Goal: Task Accomplishment & Management: Use online tool/utility

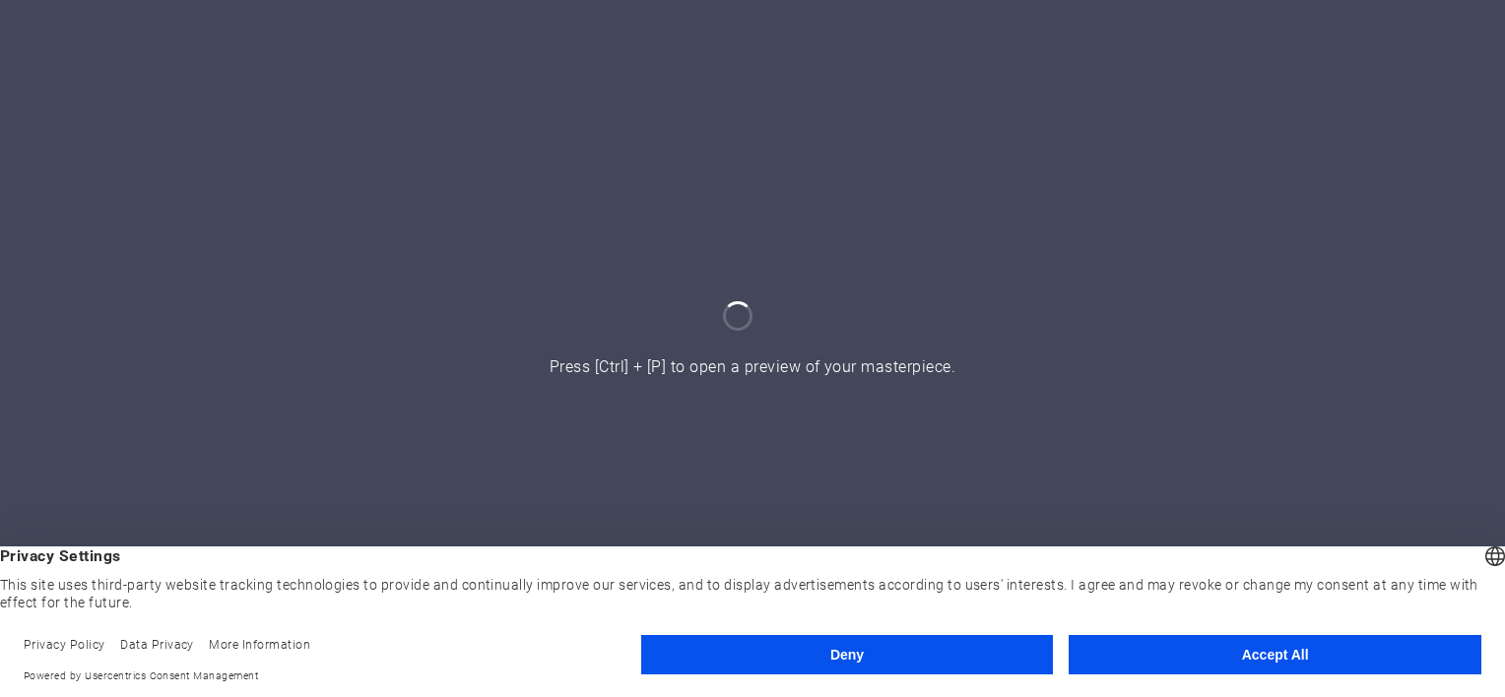
click at [1143, 635] on button "Accept All" at bounding box center [1275, 654] width 413 height 39
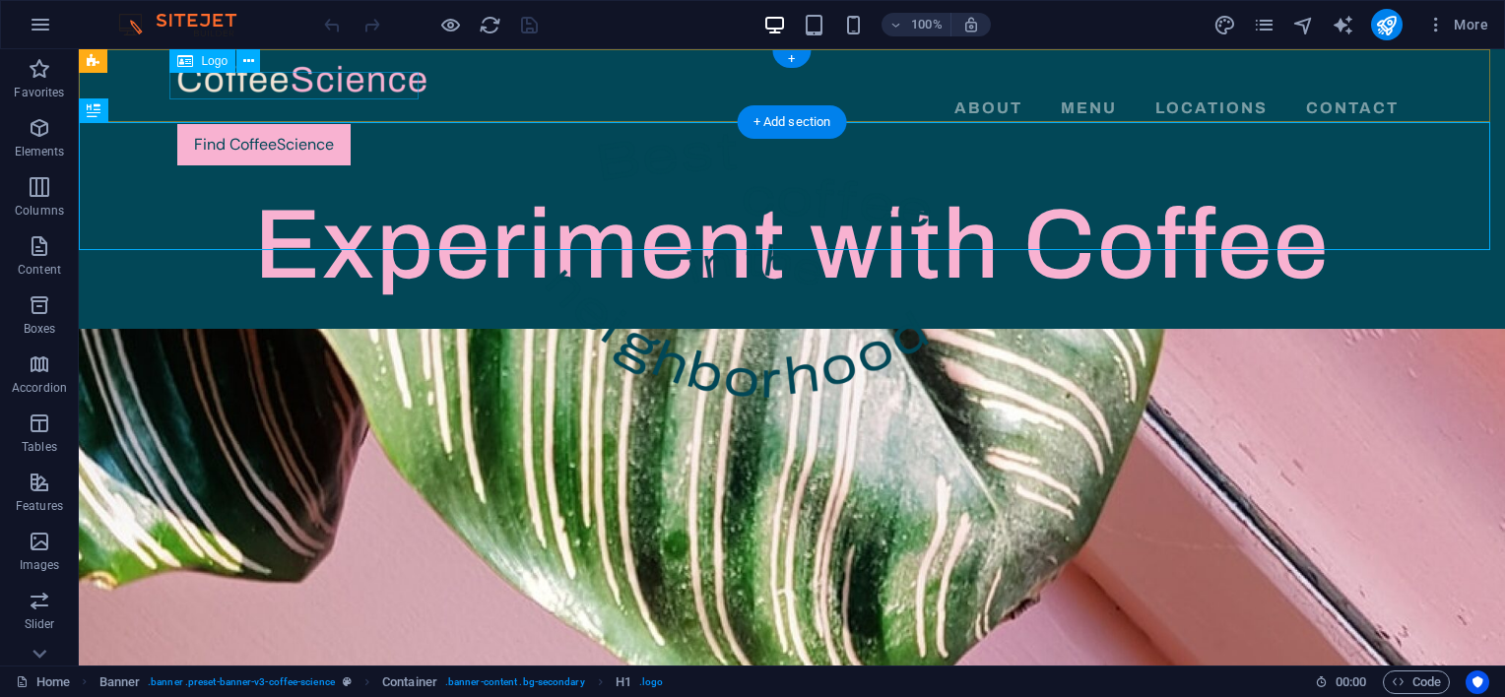
click at [318, 77] on div at bounding box center [791, 79] width 1229 height 28
select select "px"
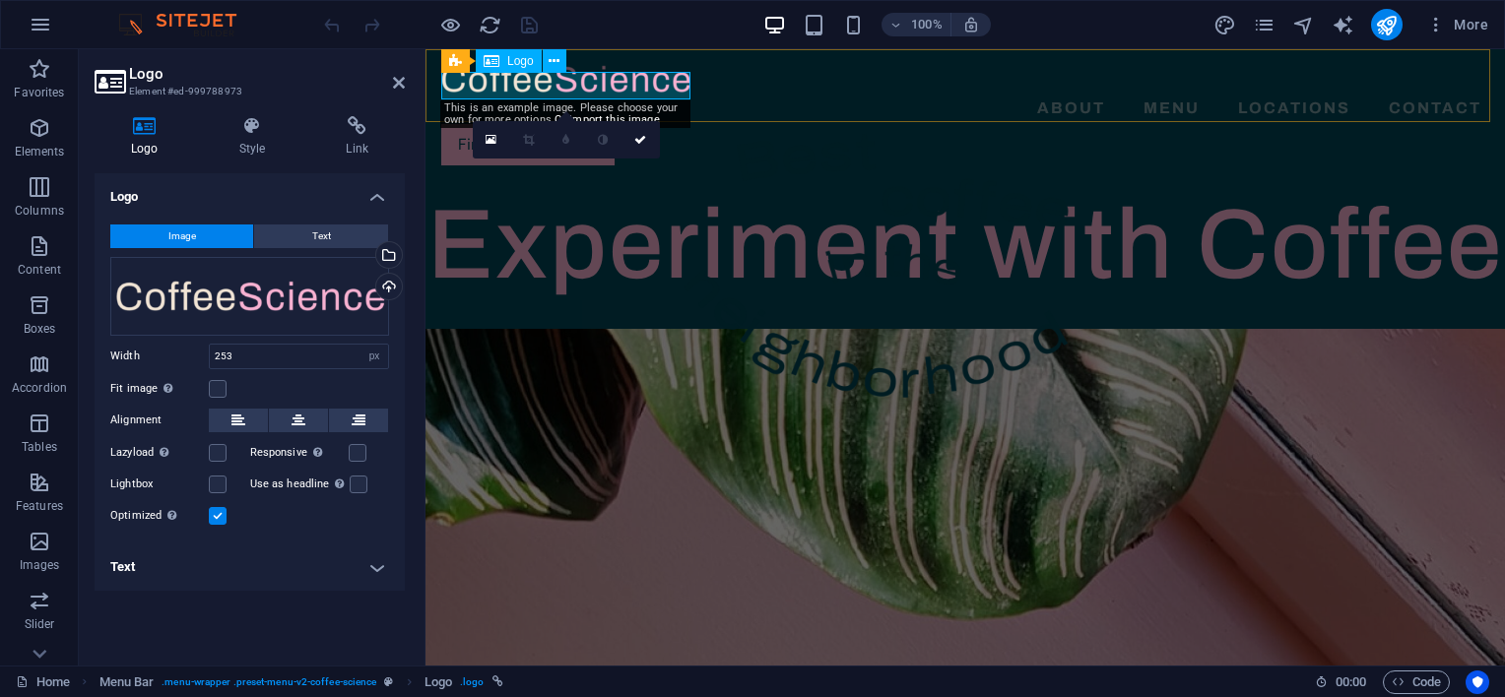
click at [674, 84] on div at bounding box center [965, 79] width 1048 height 28
click at [40, 19] on icon "button" at bounding box center [41, 25] width 24 height 24
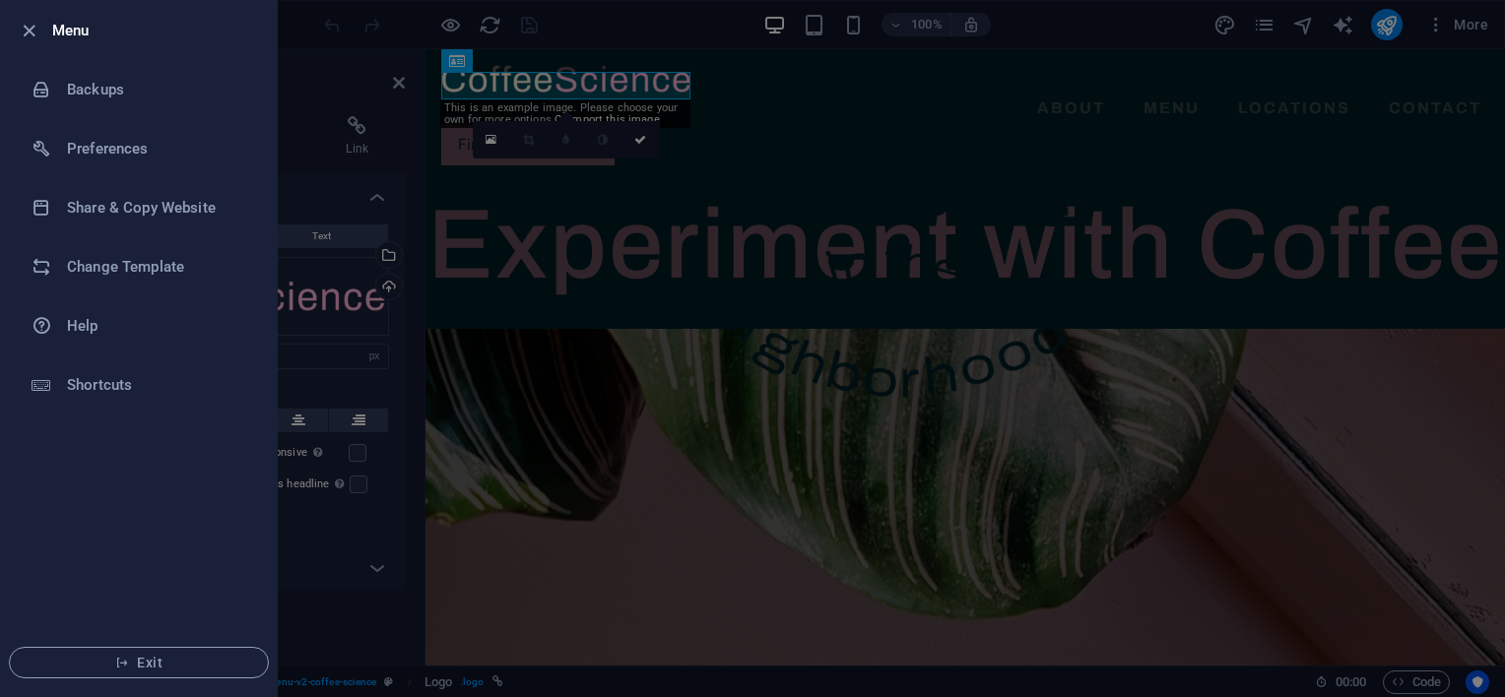
click at [334, 24] on div at bounding box center [752, 348] width 1505 height 697
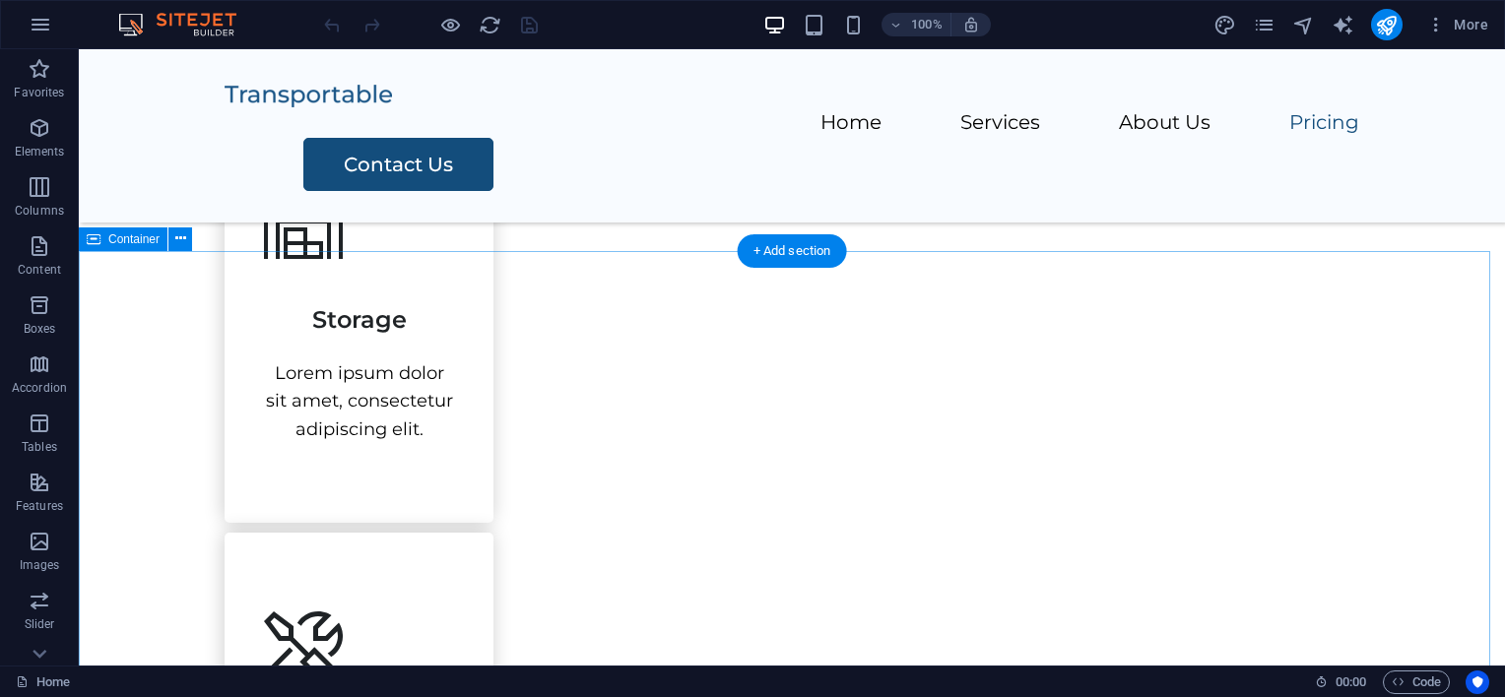
scroll to position [1781, 0]
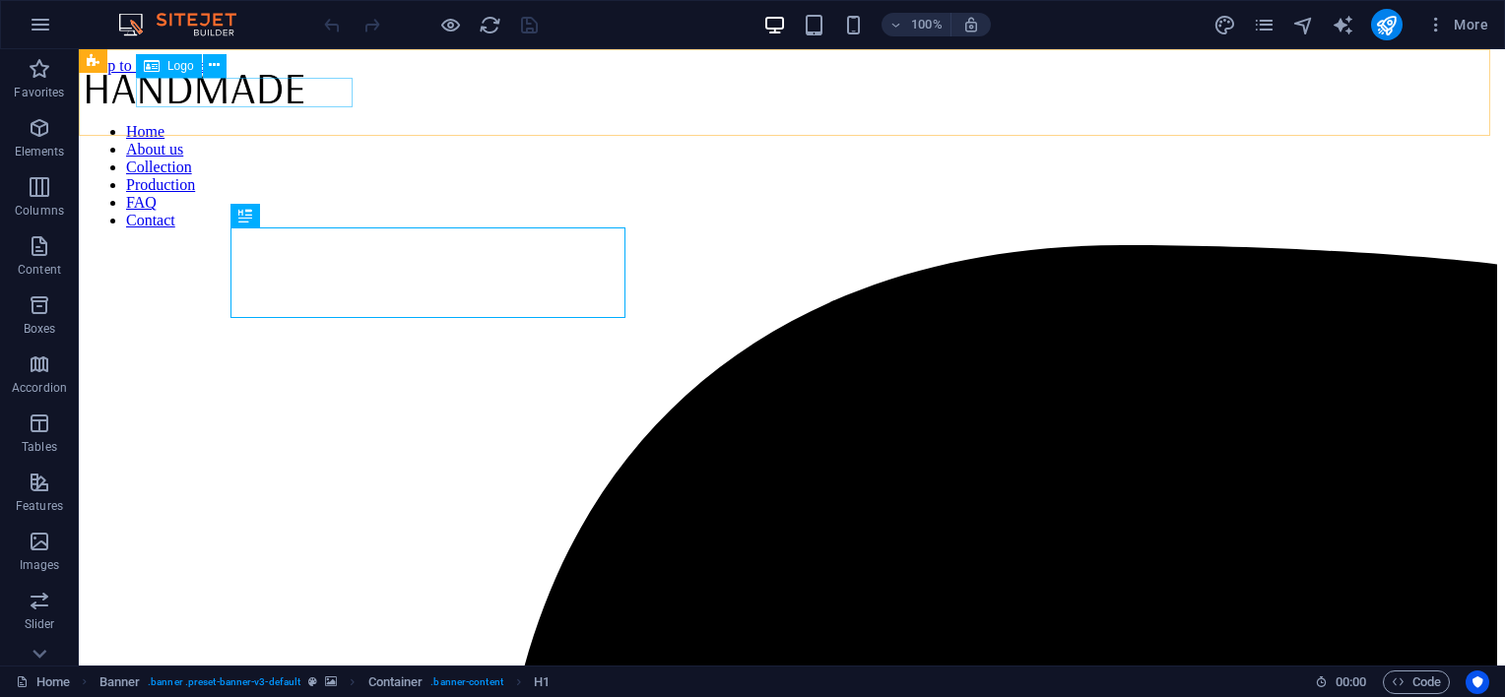
click at [260, 87] on div at bounding box center [792, 91] width 1411 height 33
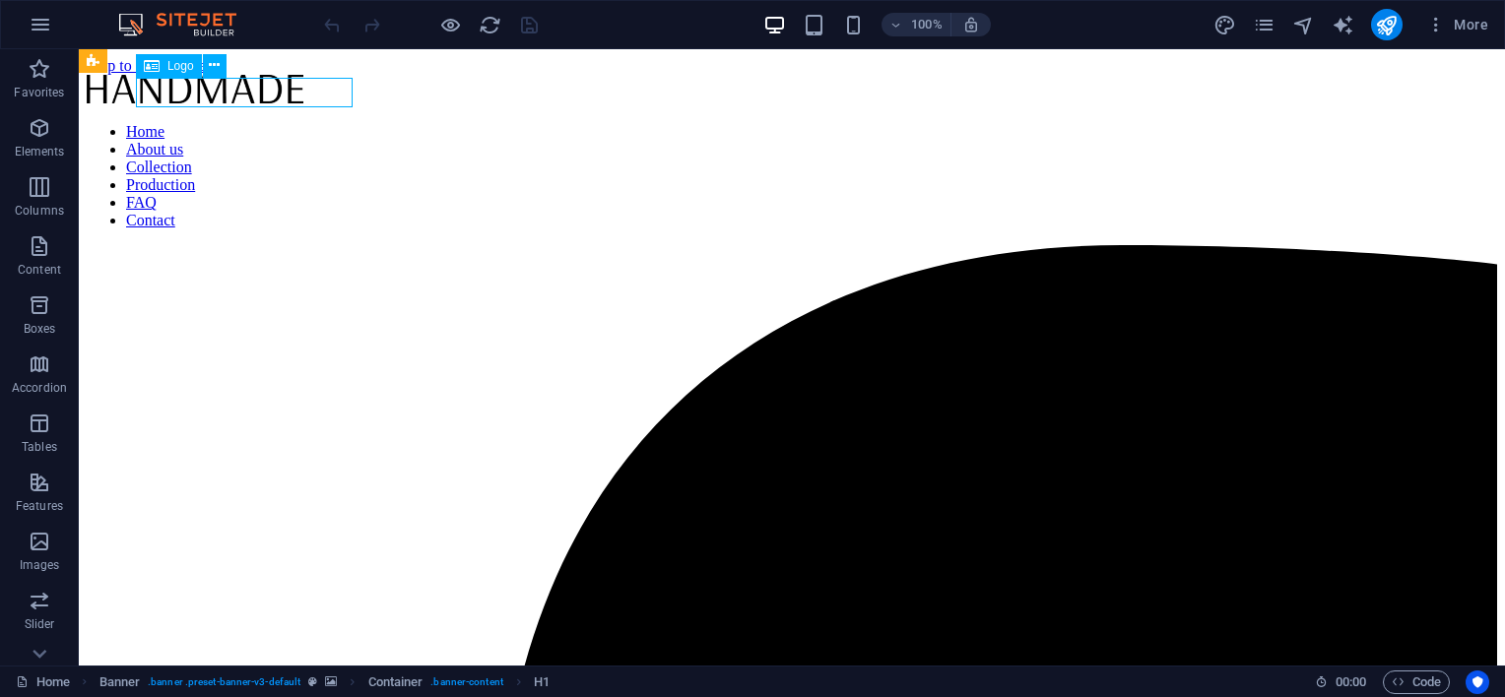
click at [260, 87] on div at bounding box center [792, 91] width 1411 height 33
select select "px"
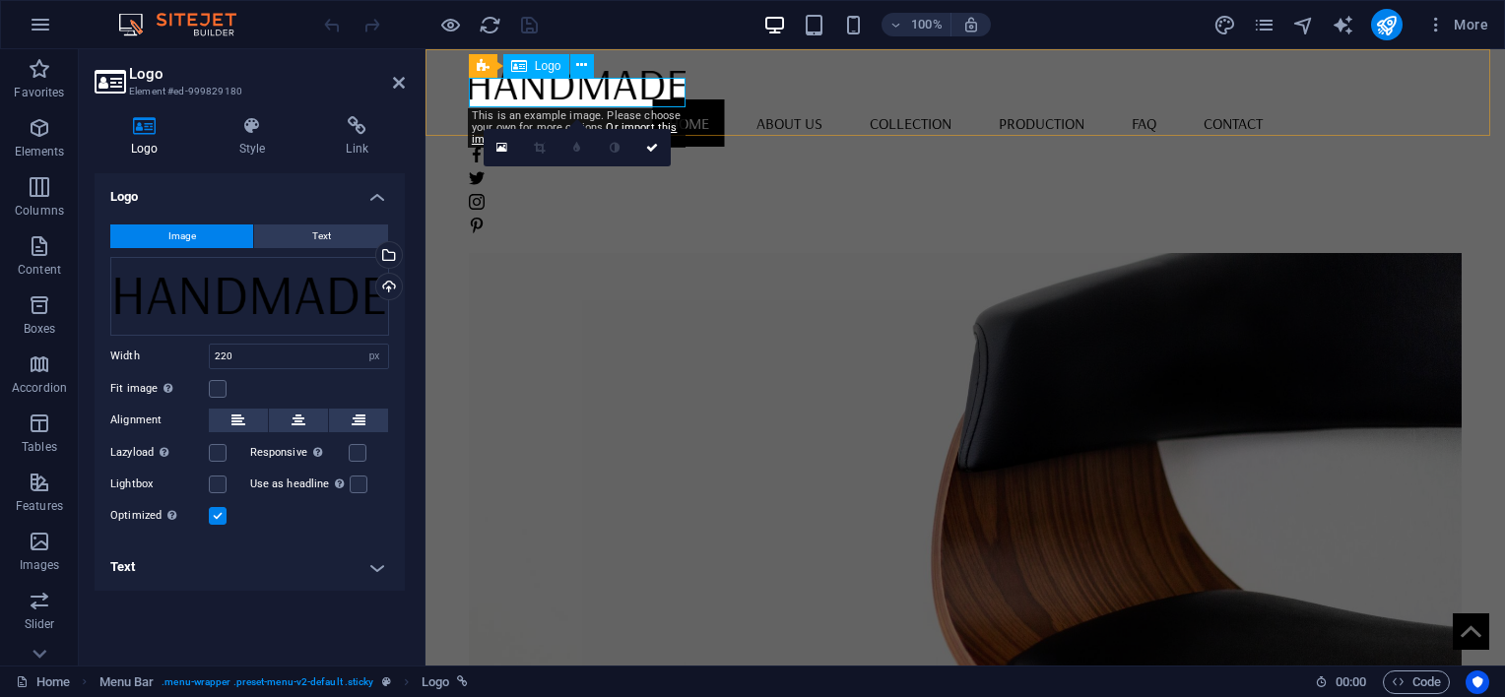
click at [623, 98] on div at bounding box center [965, 84] width 993 height 31
click at [291, 310] on div "Drag files here, click to choose files or select files from Files or our free s…" at bounding box center [249, 296] width 279 height 79
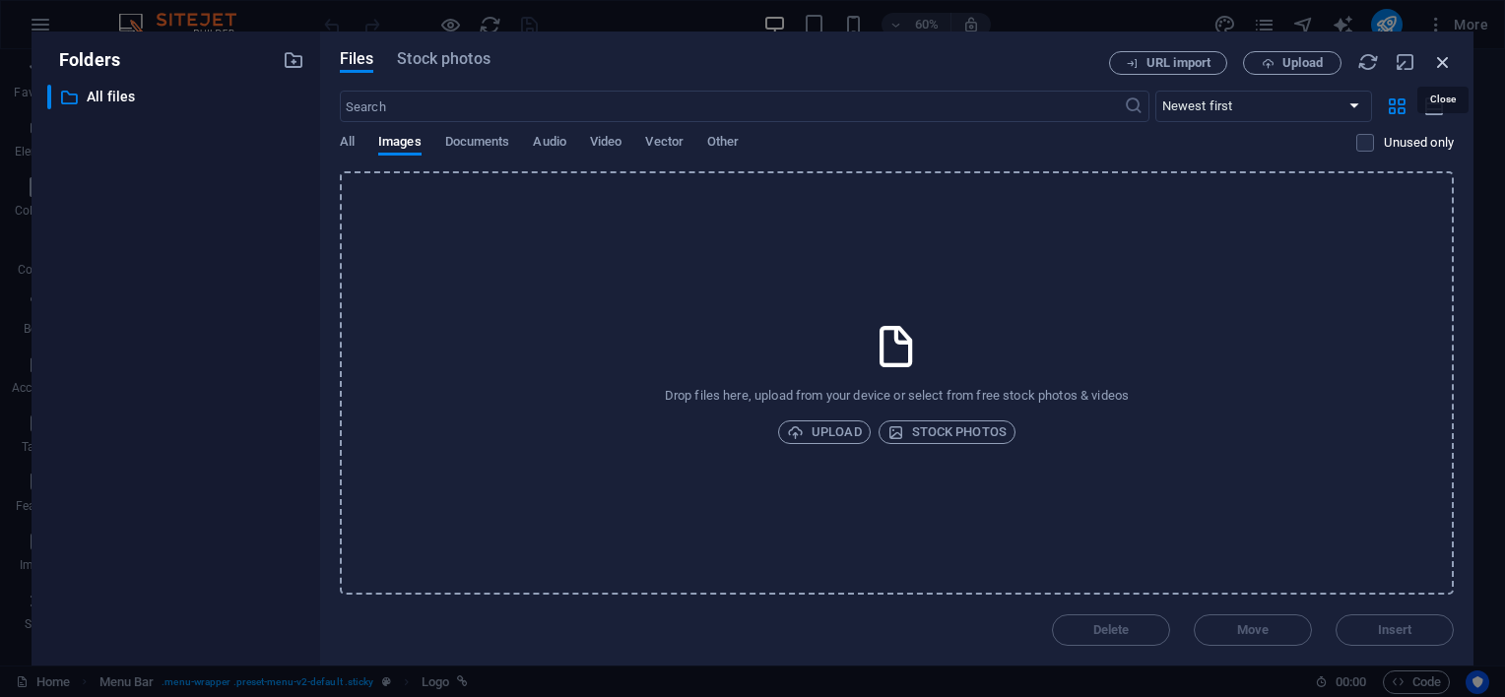
click at [1446, 52] on icon "button" at bounding box center [1443, 62] width 22 height 22
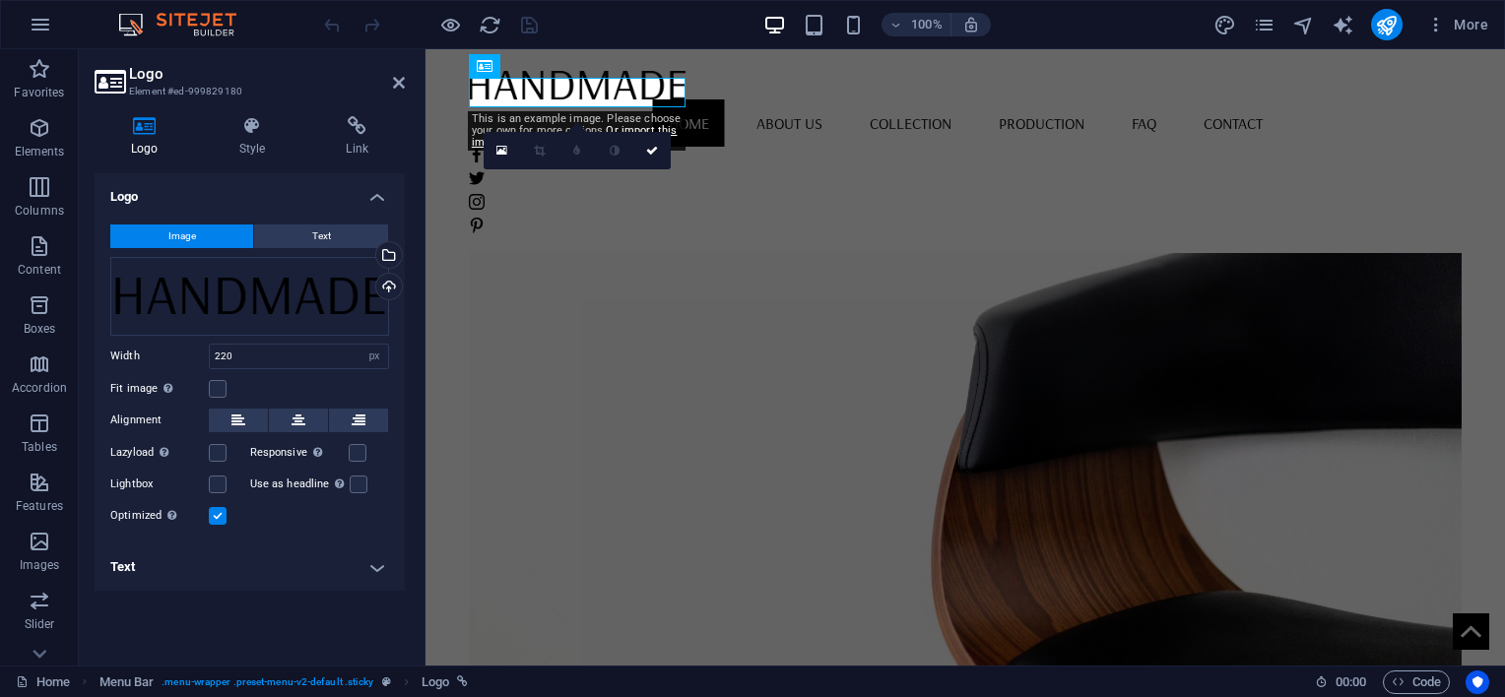
click at [1198, 401] on figure at bounding box center [965, 415] width 993 height 558
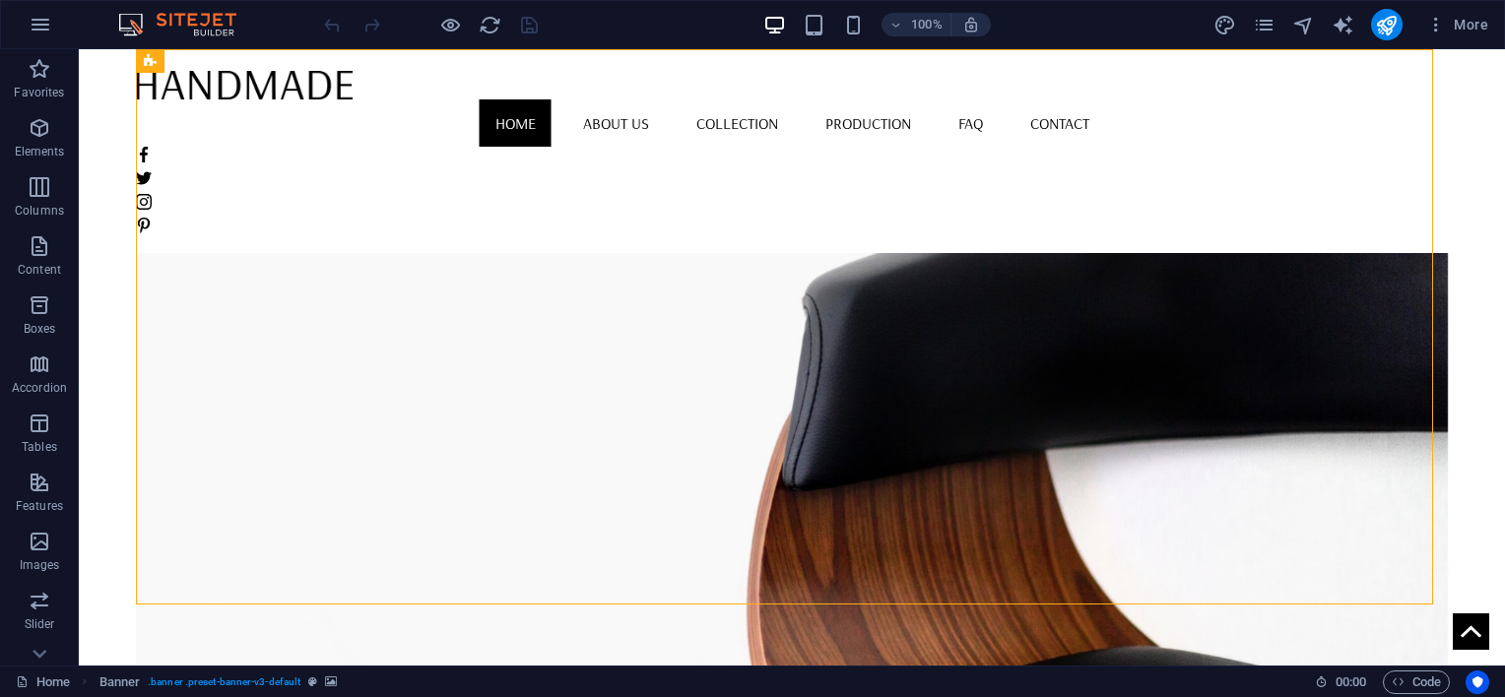
click at [973, 363] on figure at bounding box center [792, 414] width 1312 height 556
select select "vh"
select select "banner"
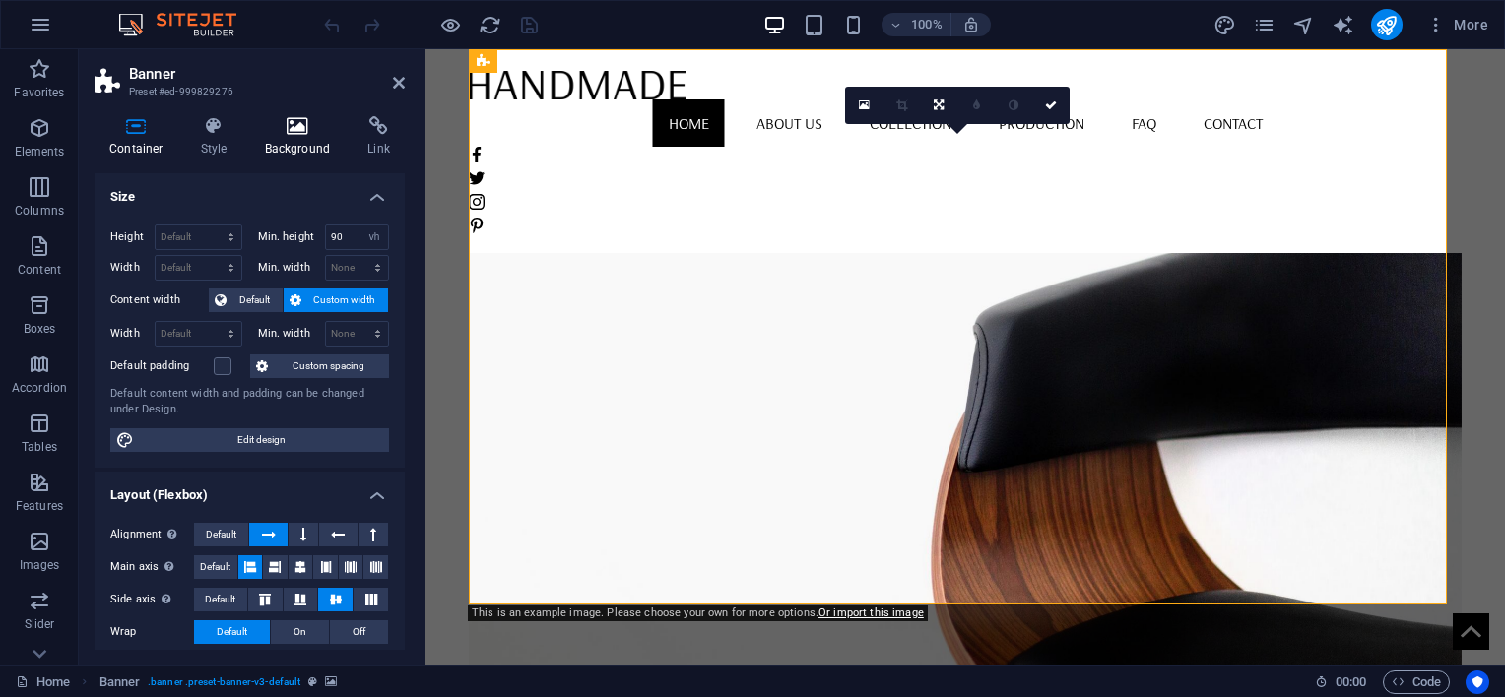
click at [280, 126] on icon at bounding box center [298, 126] width 96 height 20
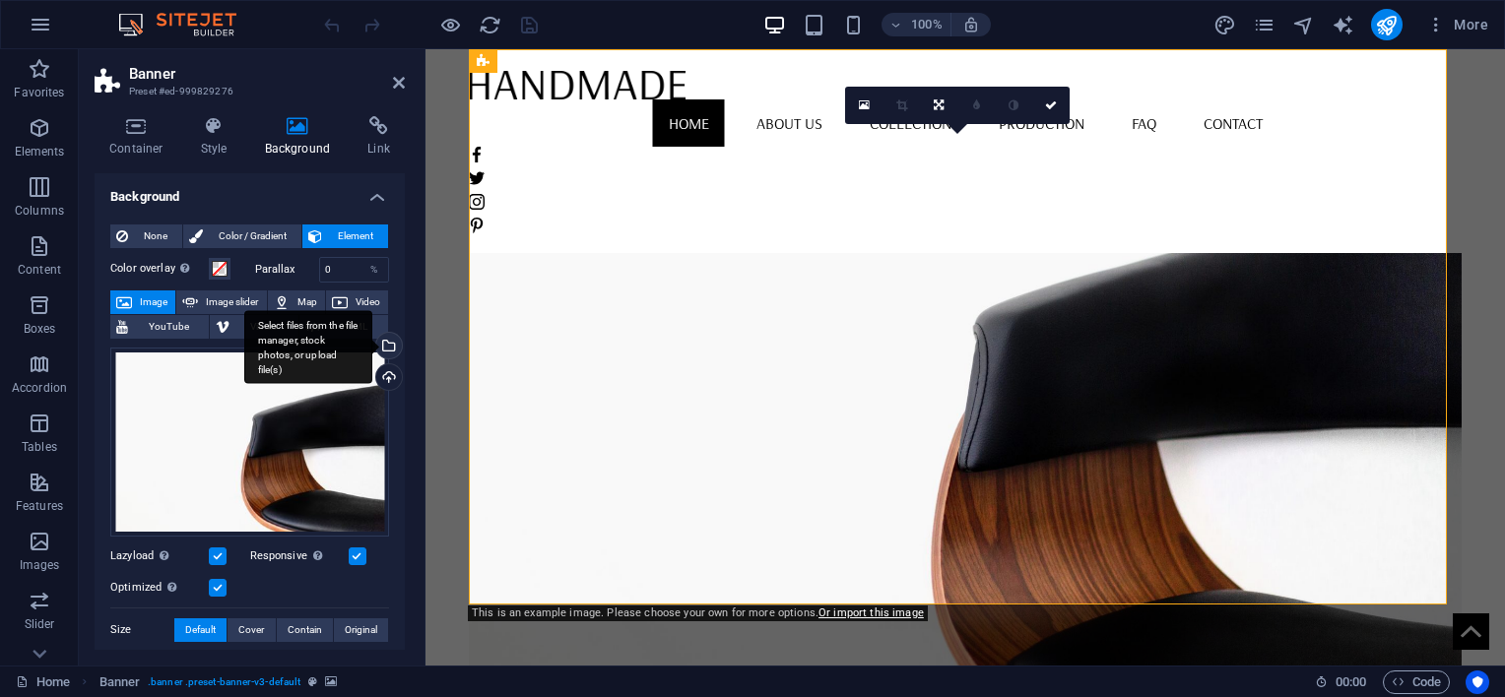
click at [372, 351] on div "Select files from the file manager, stock photos, or upload file(s)" at bounding box center [308, 347] width 128 height 74
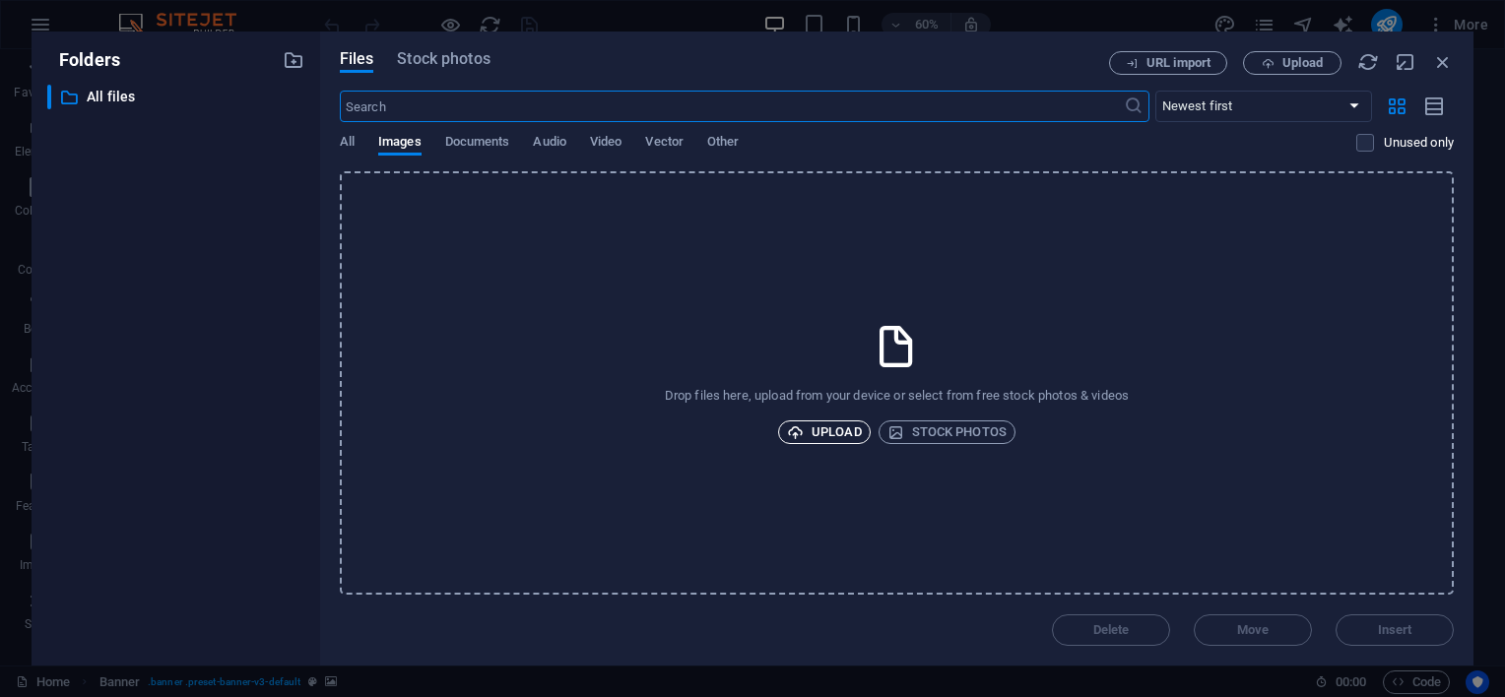
click at [830, 423] on span "Upload" at bounding box center [824, 433] width 75 height 24
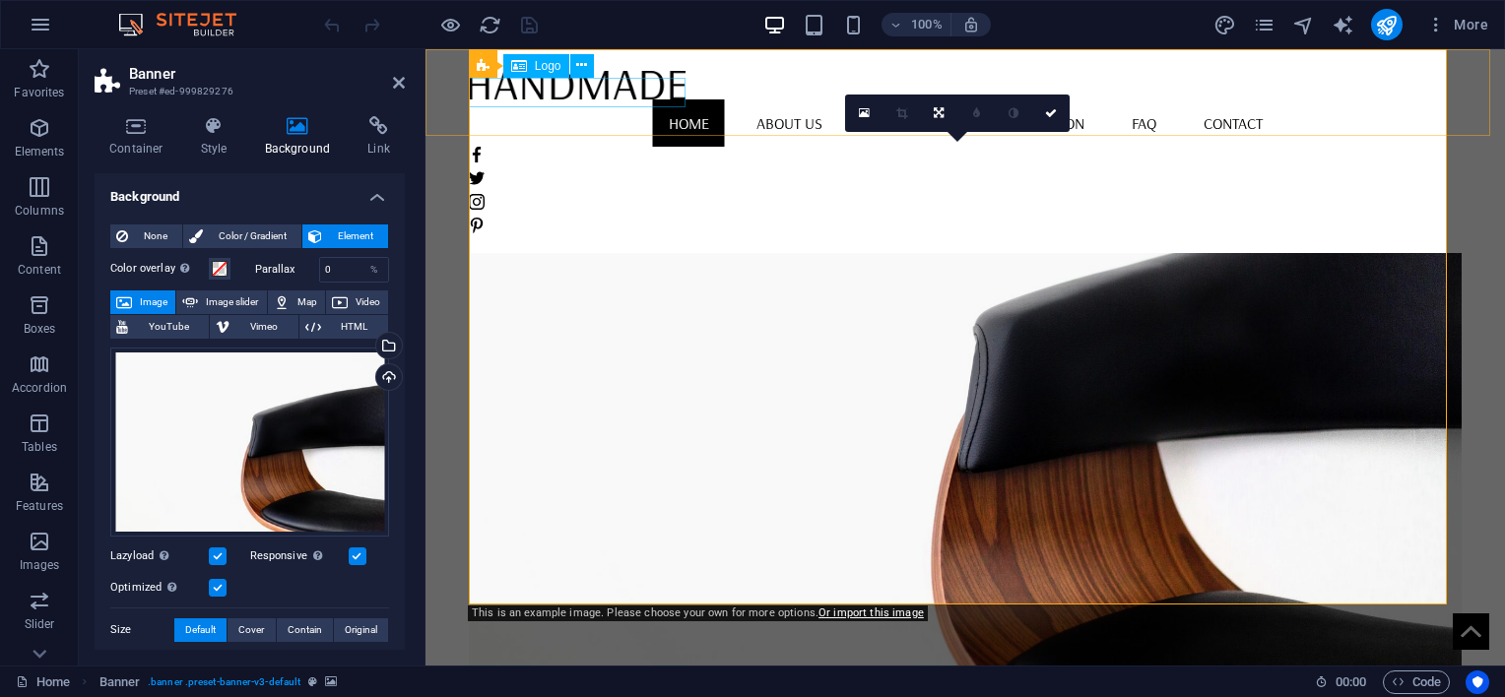
click at [609, 99] on div at bounding box center [965, 84] width 993 height 31
select select "px"
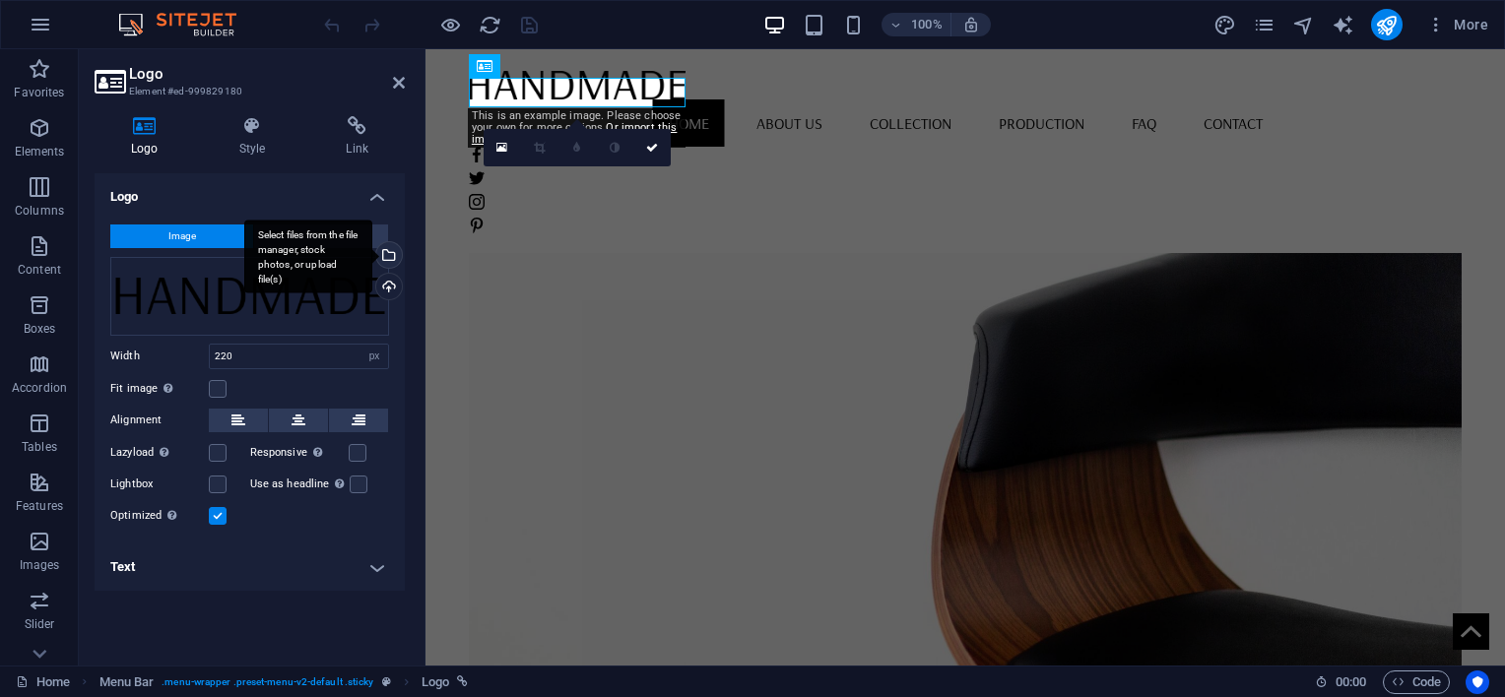
click at [395, 258] on div "Select files from the file manager, stock photos, or upload file(s)" at bounding box center [387, 257] width 30 height 30
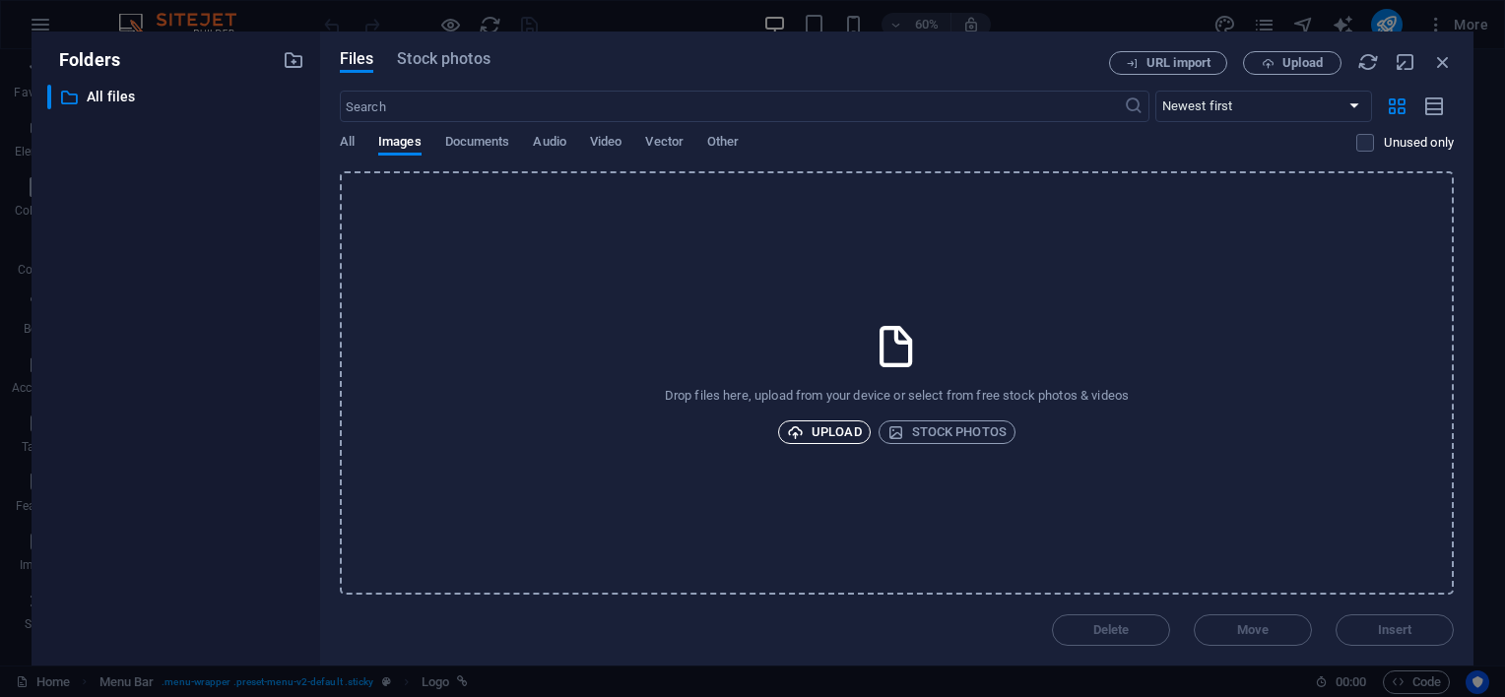
click at [819, 433] on span "Upload" at bounding box center [824, 433] width 75 height 24
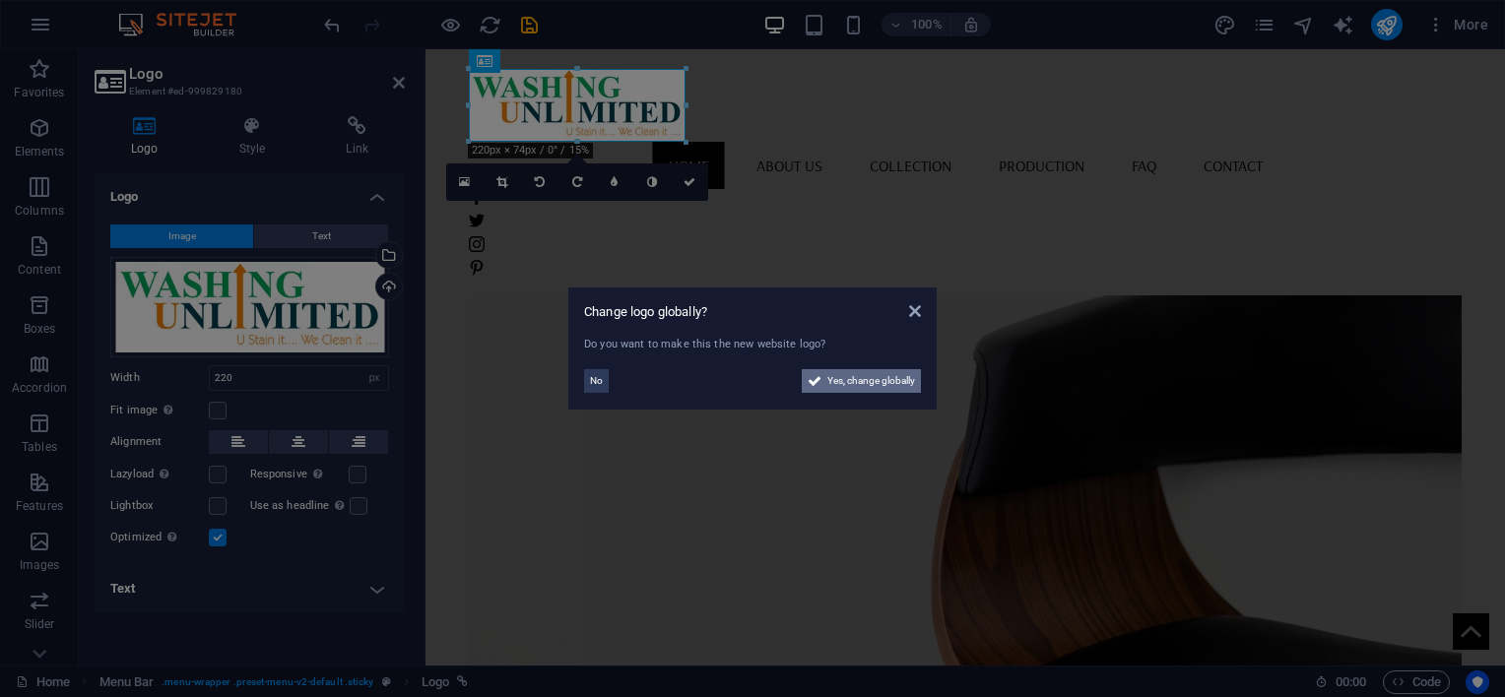
click at [880, 377] on span "Yes, change globally" at bounding box center [871, 381] width 88 height 24
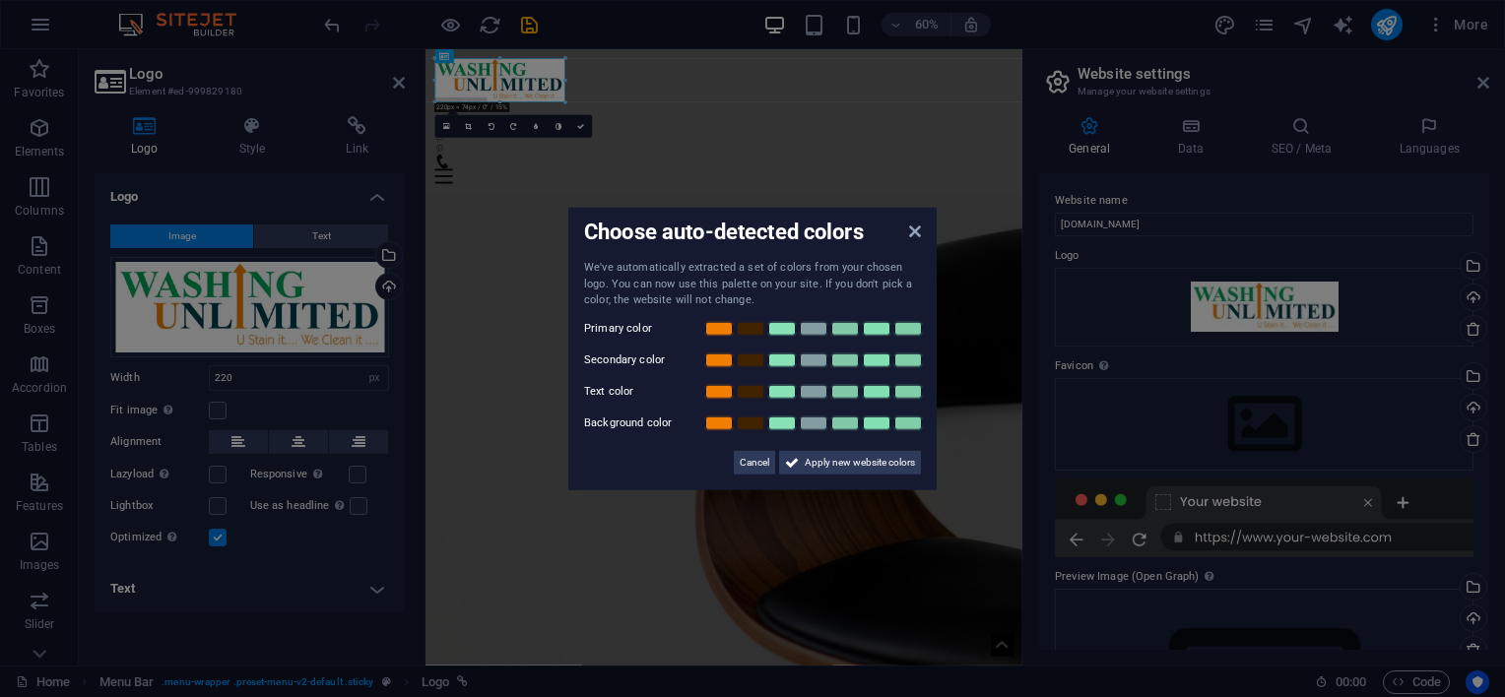
drag, startPoint x: 874, startPoint y: 468, endPoint x: 887, endPoint y: 263, distance: 205.3
click at [918, 417] on div "We've automatically extracted a set of colors from your chosen logo. You can no…" at bounding box center [752, 367] width 337 height 215
click at [915, 238] on icon at bounding box center [915, 232] width 12 height 16
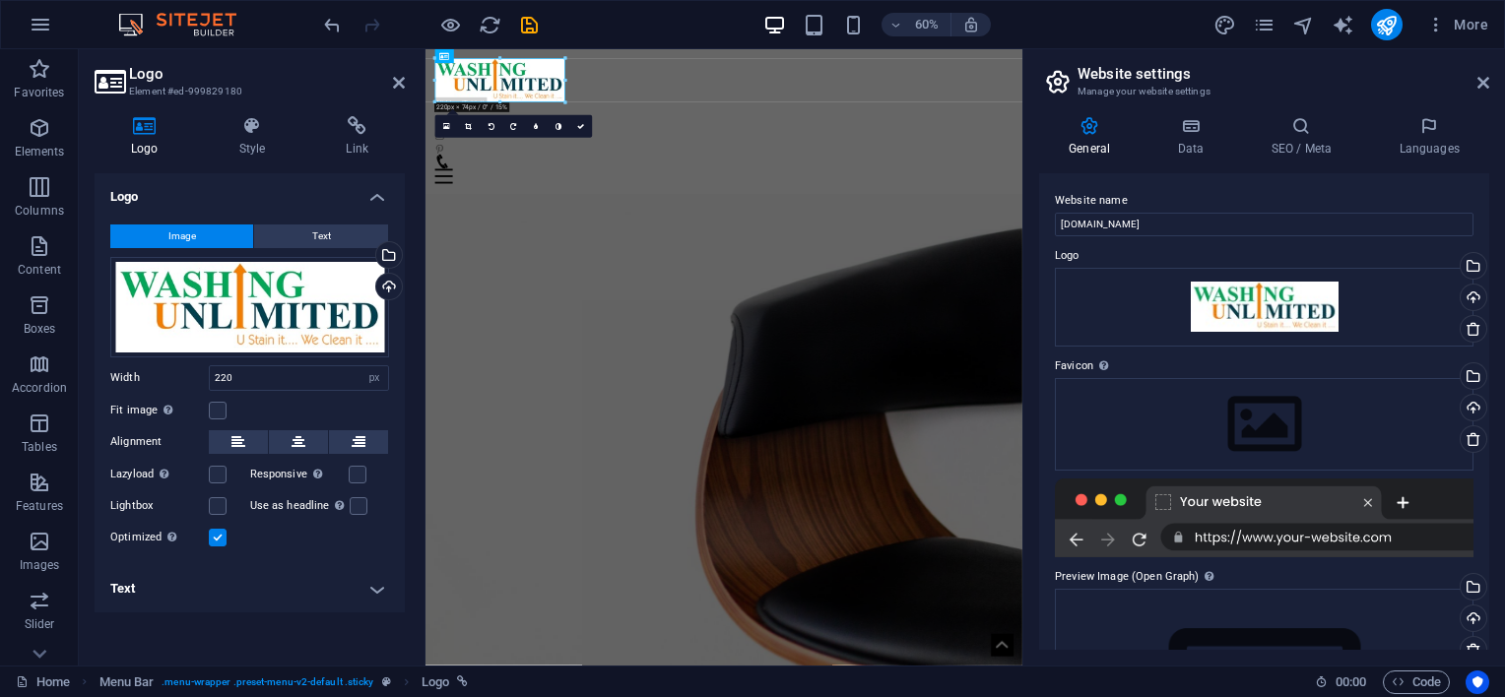
click at [857, 230] on figure at bounding box center [923, 616] width 995 height 925
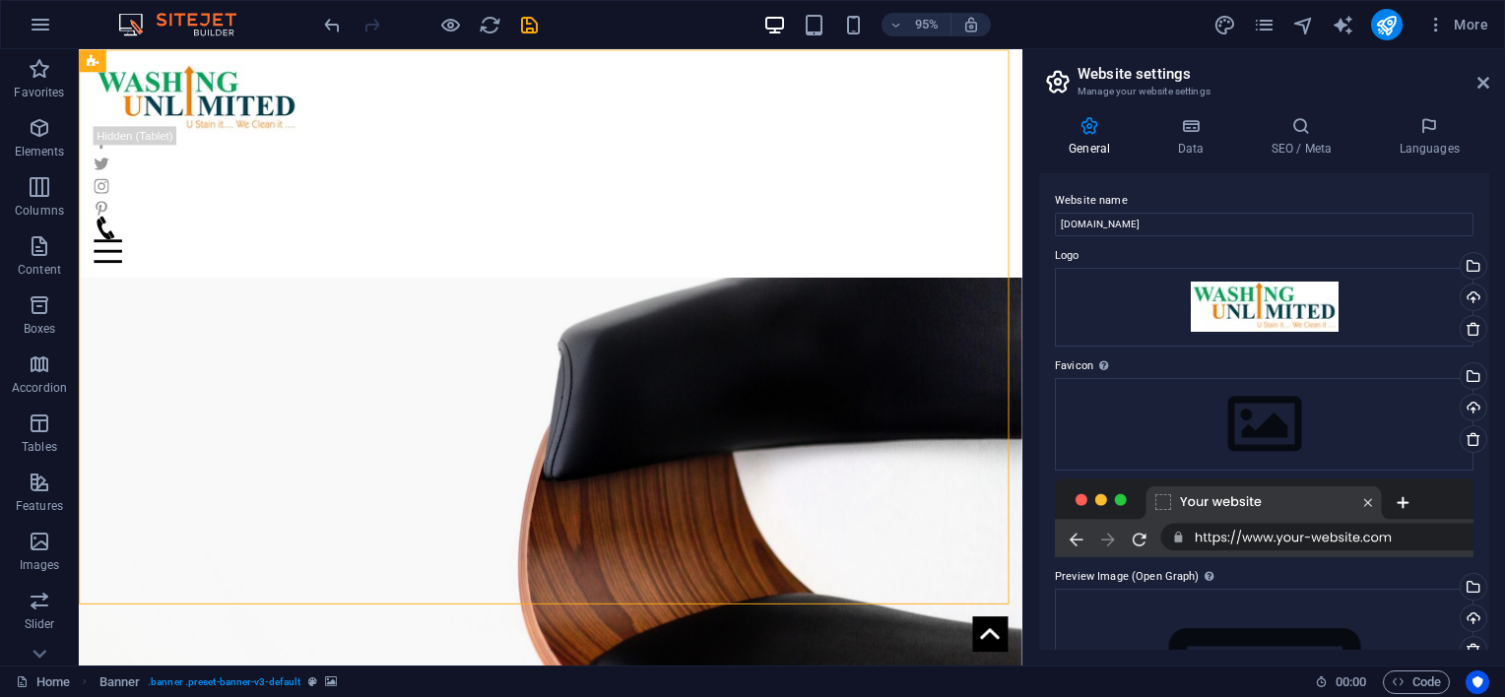
click at [743, 330] on figure at bounding box center [575, 446] width 993 height 584
click at [1478, 75] on icon at bounding box center [1484, 83] width 12 height 16
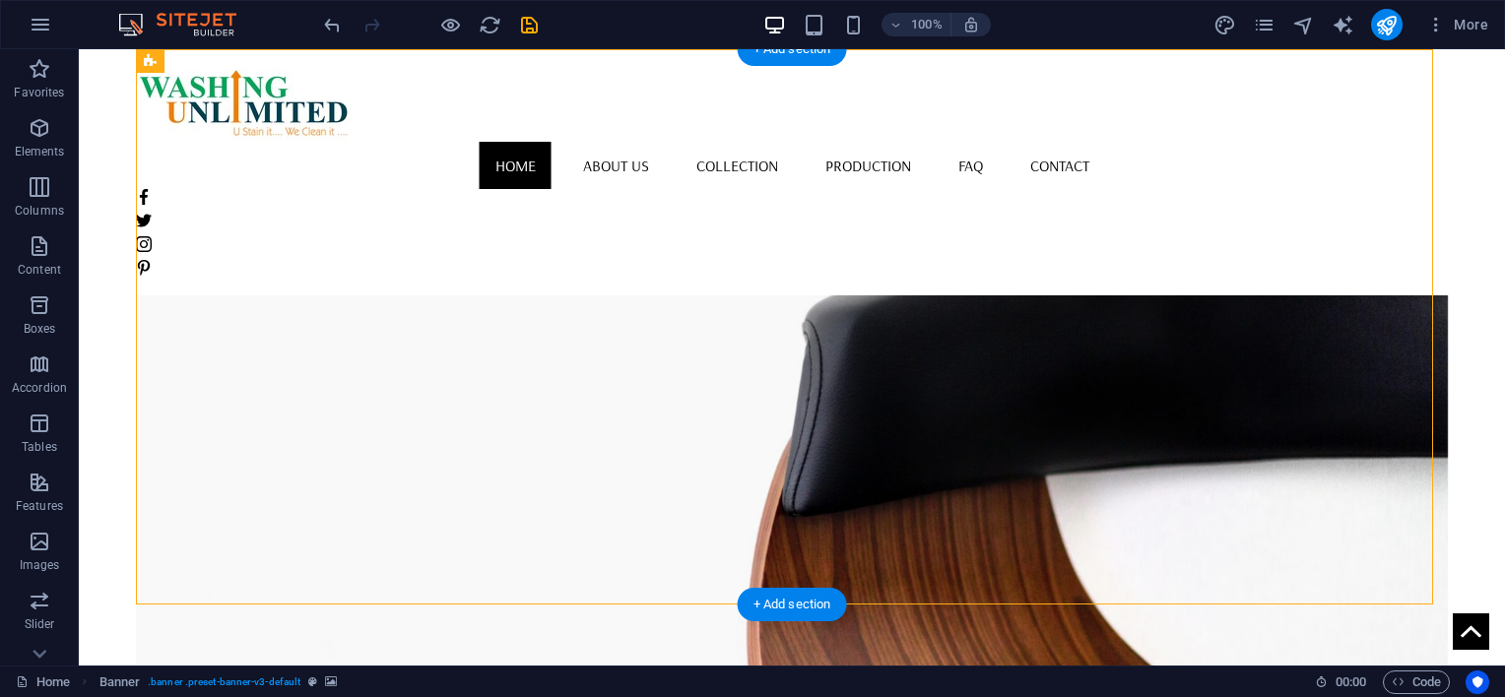
click at [1003, 303] on figure at bounding box center [792, 440] width 1312 height 556
click at [998, 303] on figure at bounding box center [792, 440] width 1312 height 556
click at [866, 363] on figure at bounding box center [792, 440] width 1312 height 556
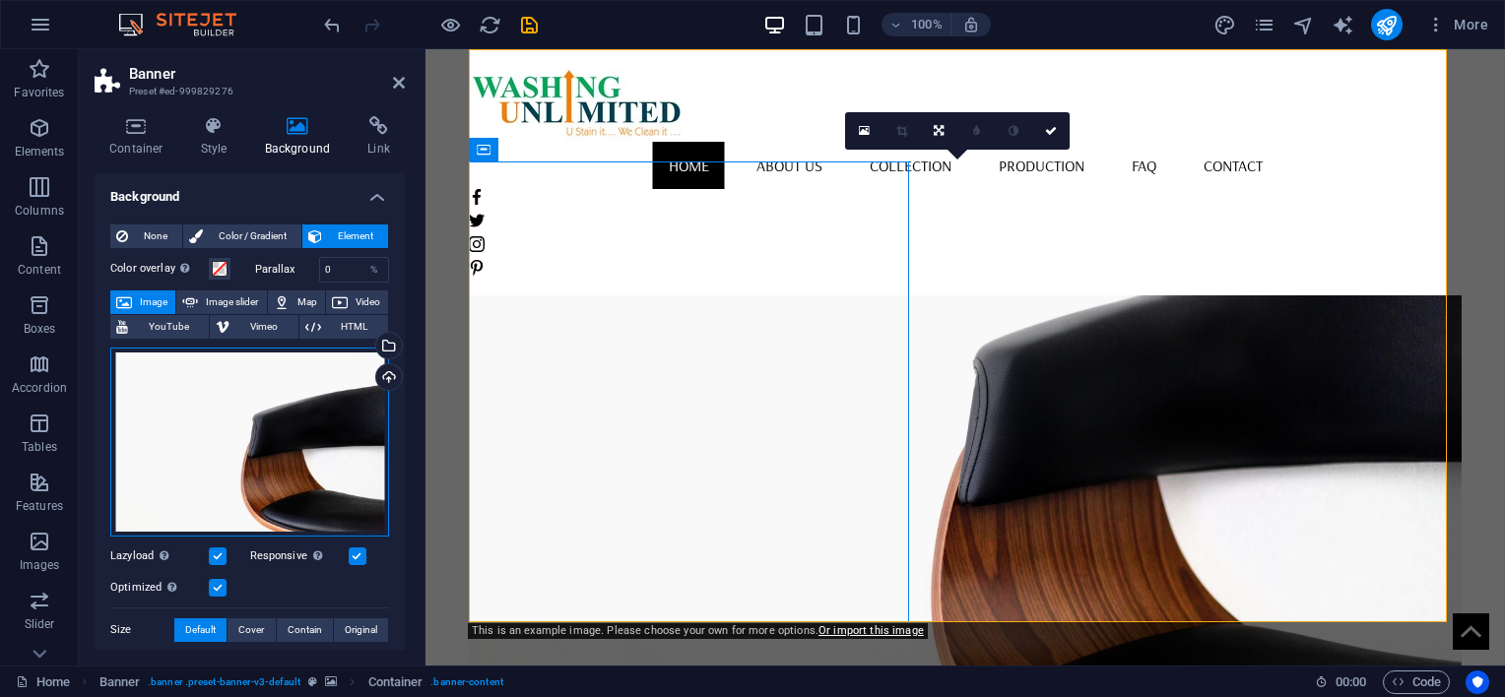
click at [212, 402] on div "Drag files here, click to choose files or select files from Files or our free s…" at bounding box center [249, 442] width 279 height 189
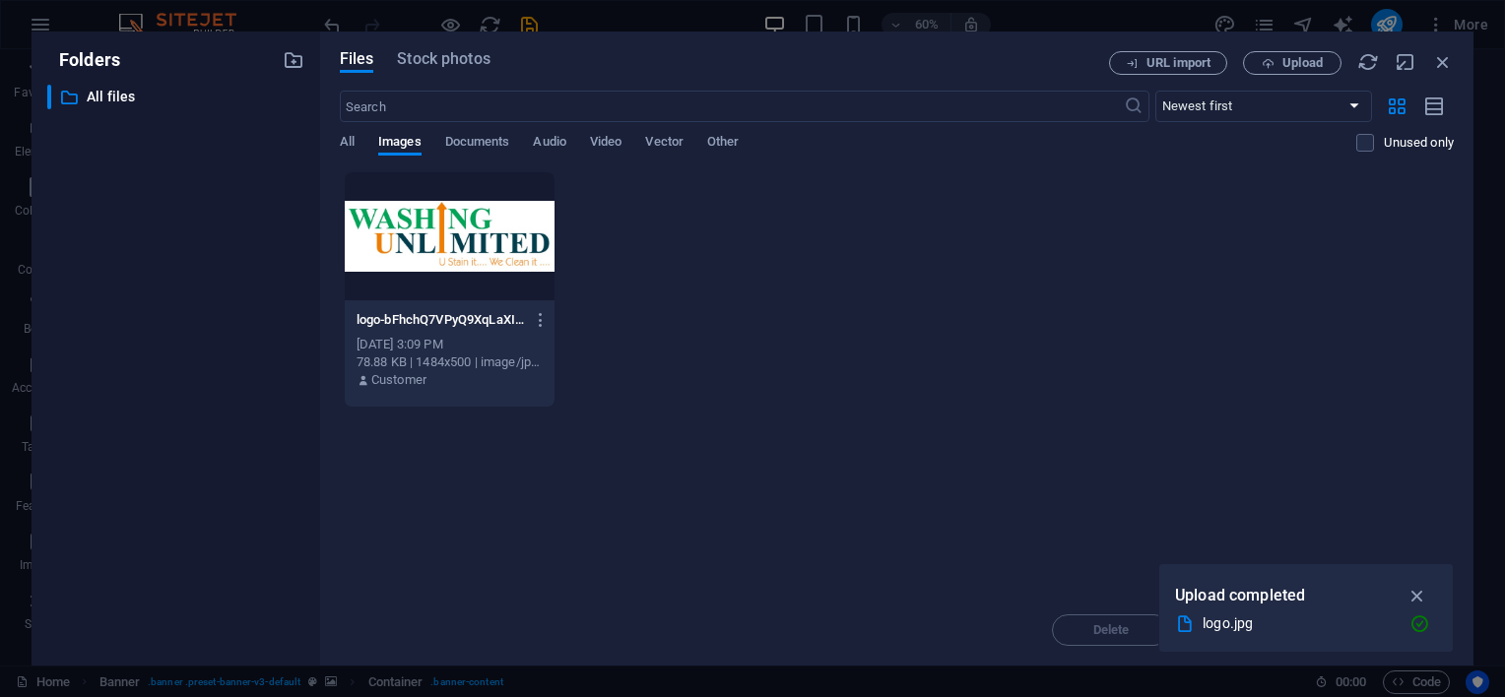
click at [212, 402] on div "​ All files All files" at bounding box center [175, 367] width 257 height 565
click at [1223, 268] on div "logo-bFhchQ7VPyQ9XqLaXIO18g.jpg logo-bFhchQ7VPyQ9XqLaXIO18g.jpg Oct 1, 2025 3:0…" at bounding box center [897, 289] width 1114 height 236
click at [1134, 362] on div "logo-bFhchQ7VPyQ9XqLaXIO18g.jpg logo-bFhchQ7VPyQ9XqLaXIO18g.jpg Oct 1, 2025 3:0…" at bounding box center [897, 289] width 1114 height 236
click at [1322, 74] on button "Upload" at bounding box center [1292, 63] width 99 height 24
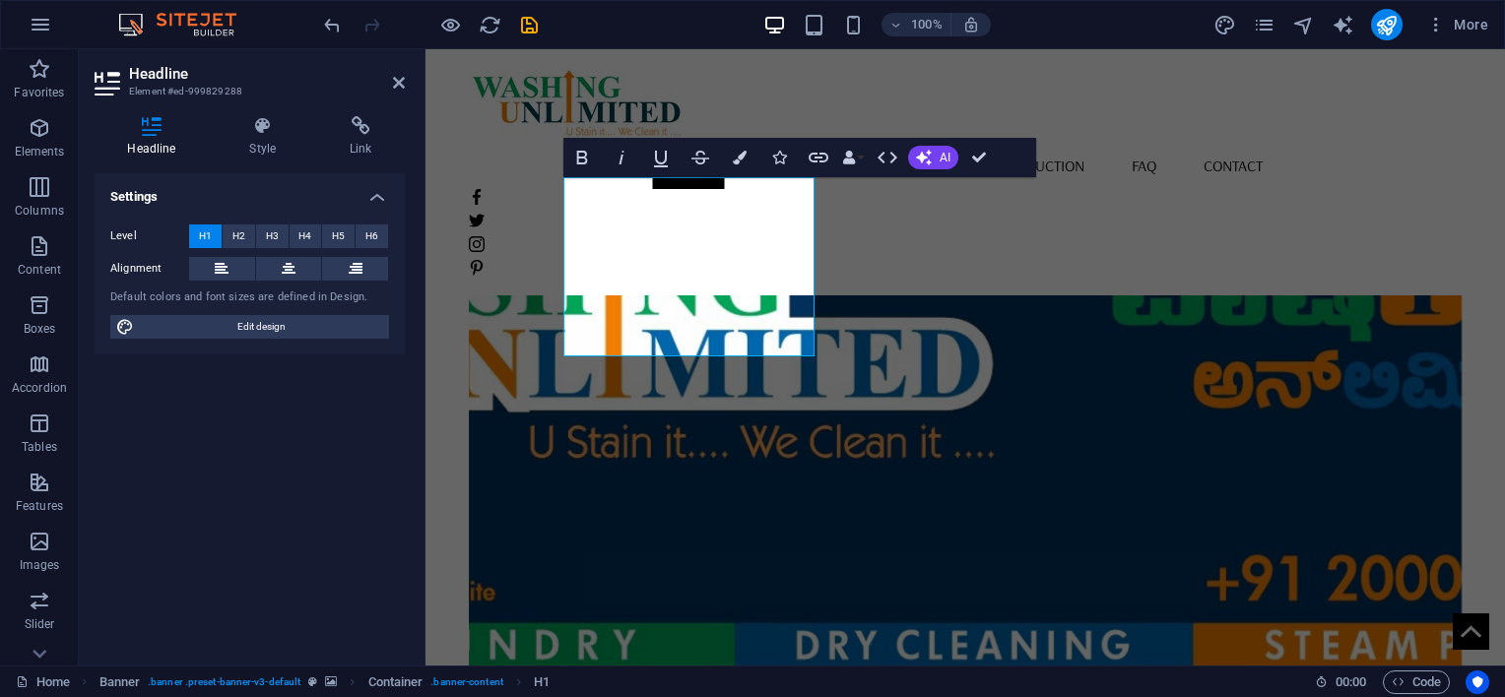
click at [1178, 362] on figure at bounding box center [965, 440] width 993 height 556
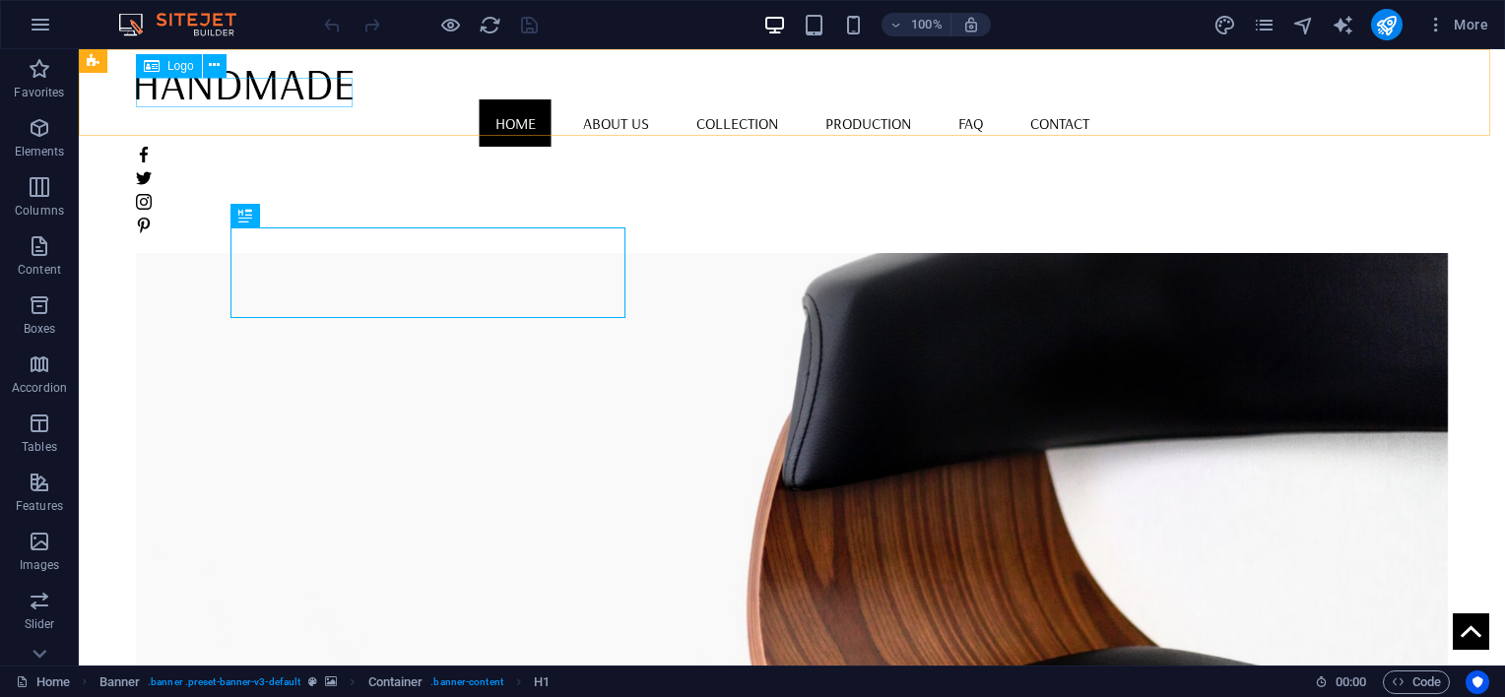
click at [240, 87] on div at bounding box center [792, 84] width 1312 height 31
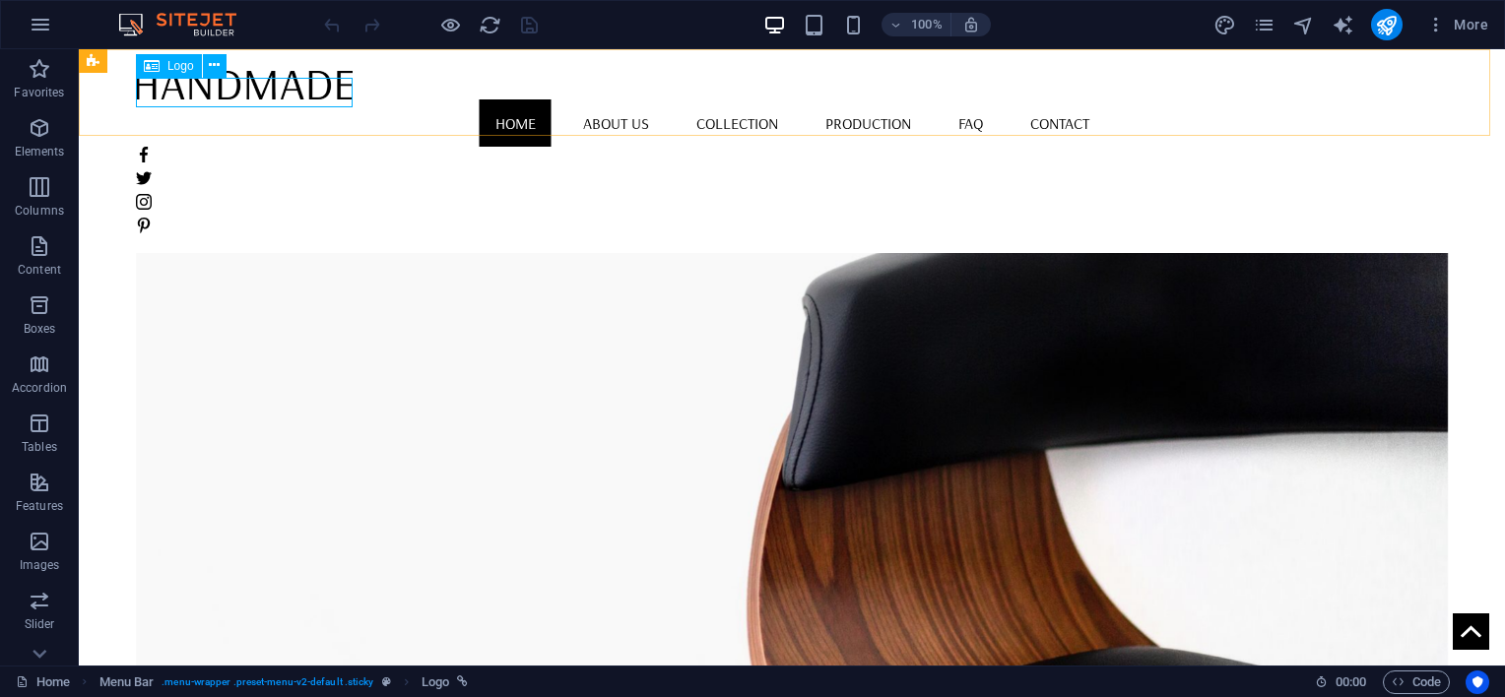
click at [306, 99] on div at bounding box center [792, 84] width 1312 height 31
select select "px"
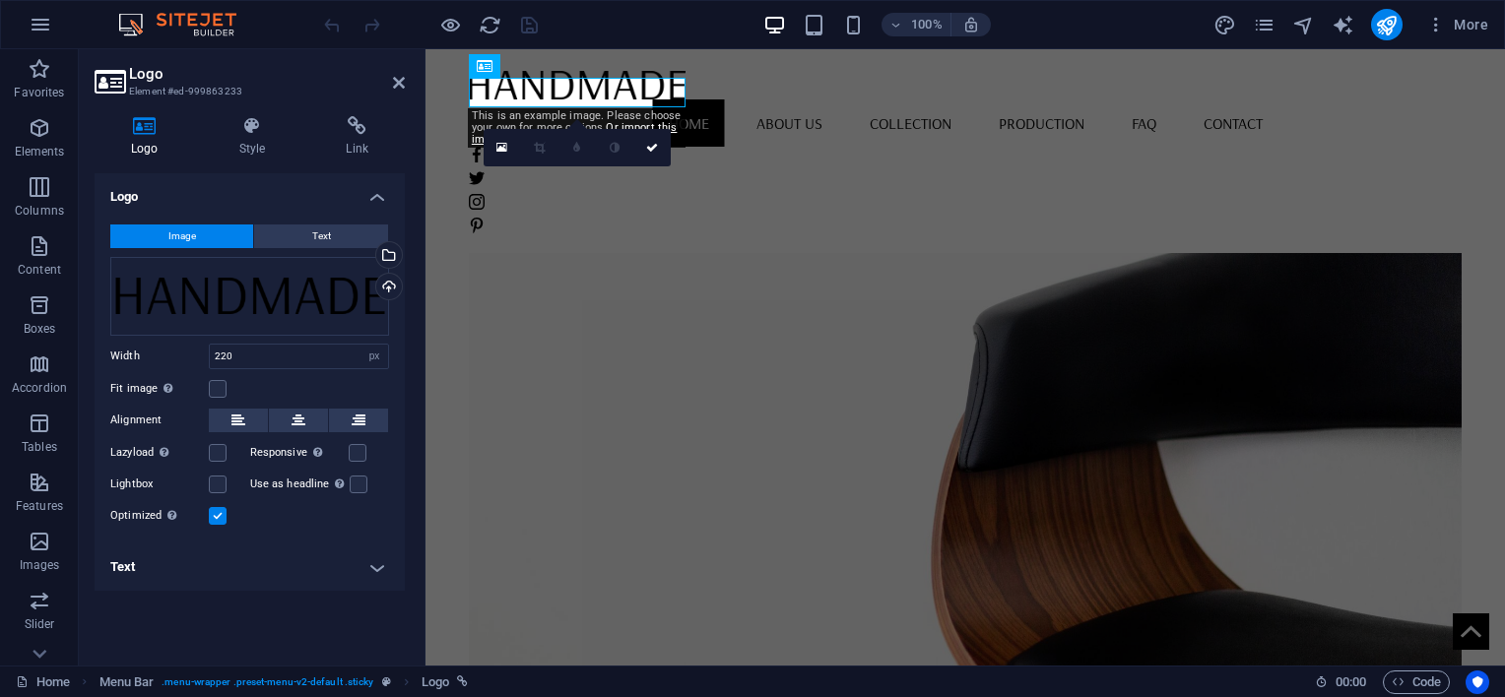
click at [226, 238] on button "Image" at bounding box center [181, 237] width 143 height 24
click at [499, 150] on icon at bounding box center [501, 148] width 11 height 14
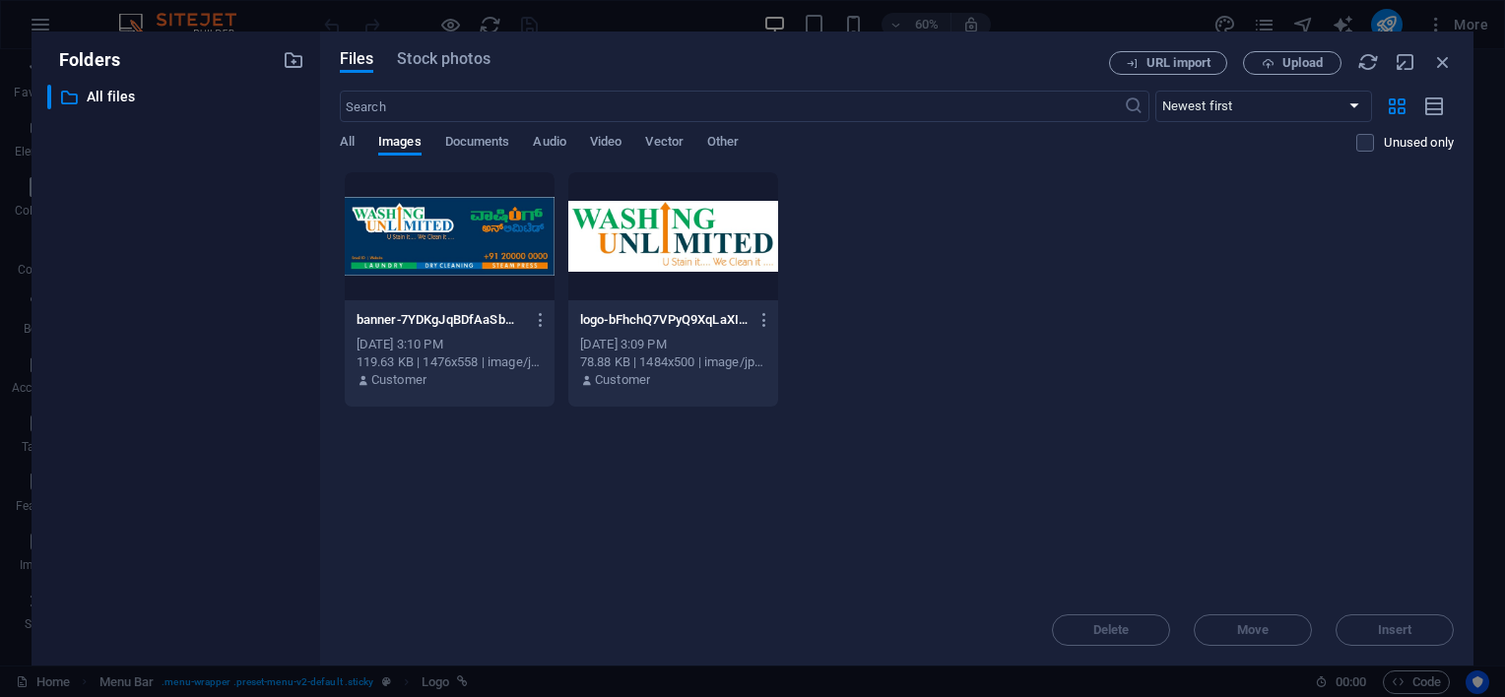
click at [647, 224] on div at bounding box center [673, 236] width 210 height 128
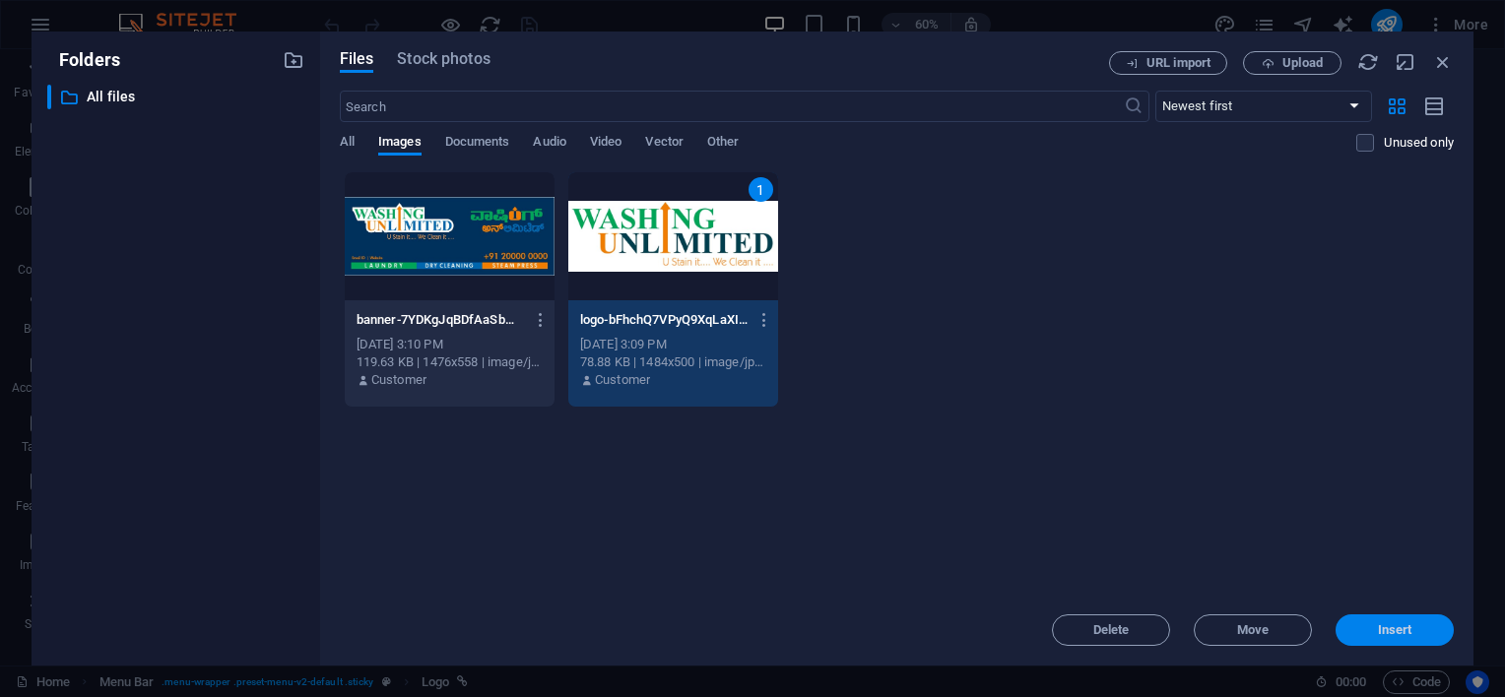
click at [1379, 625] on span "Insert" at bounding box center [1395, 631] width 34 height 12
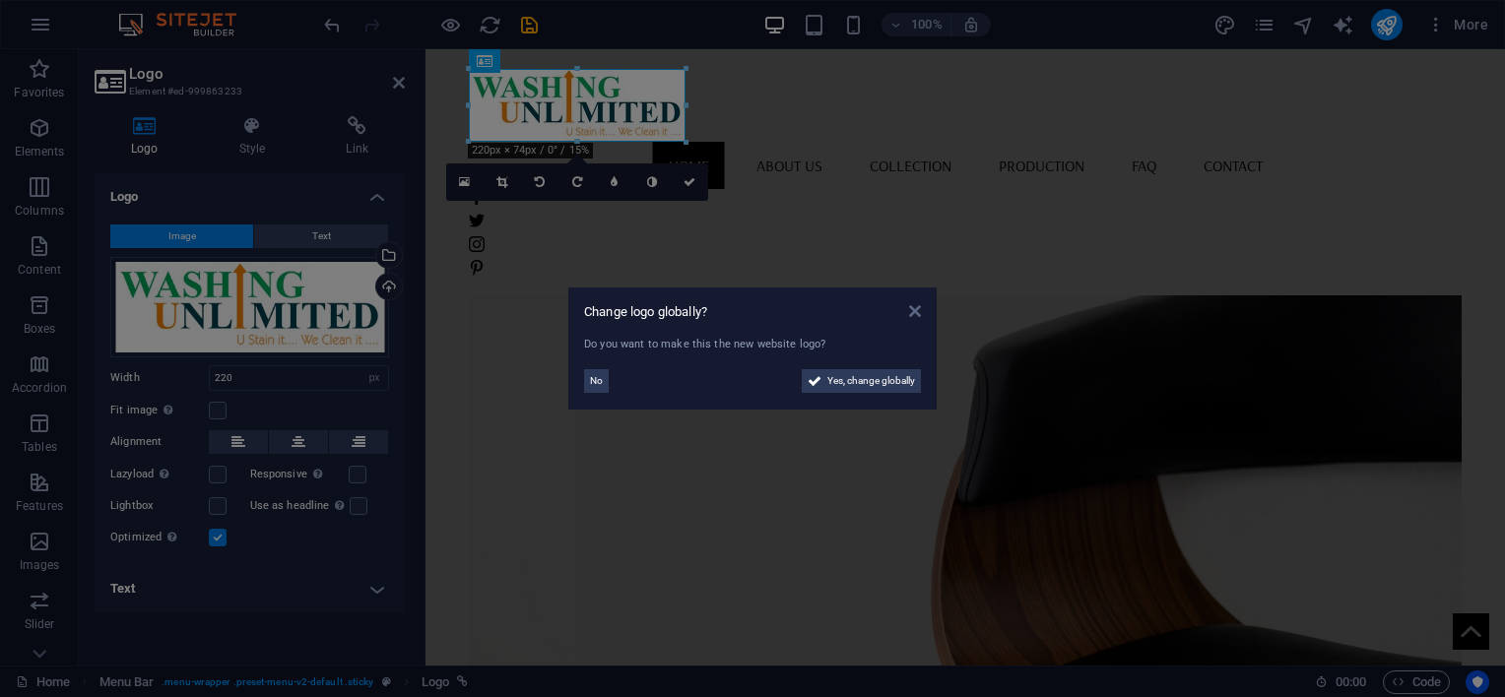
click at [913, 303] on icon at bounding box center [915, 311] width 12 height 16
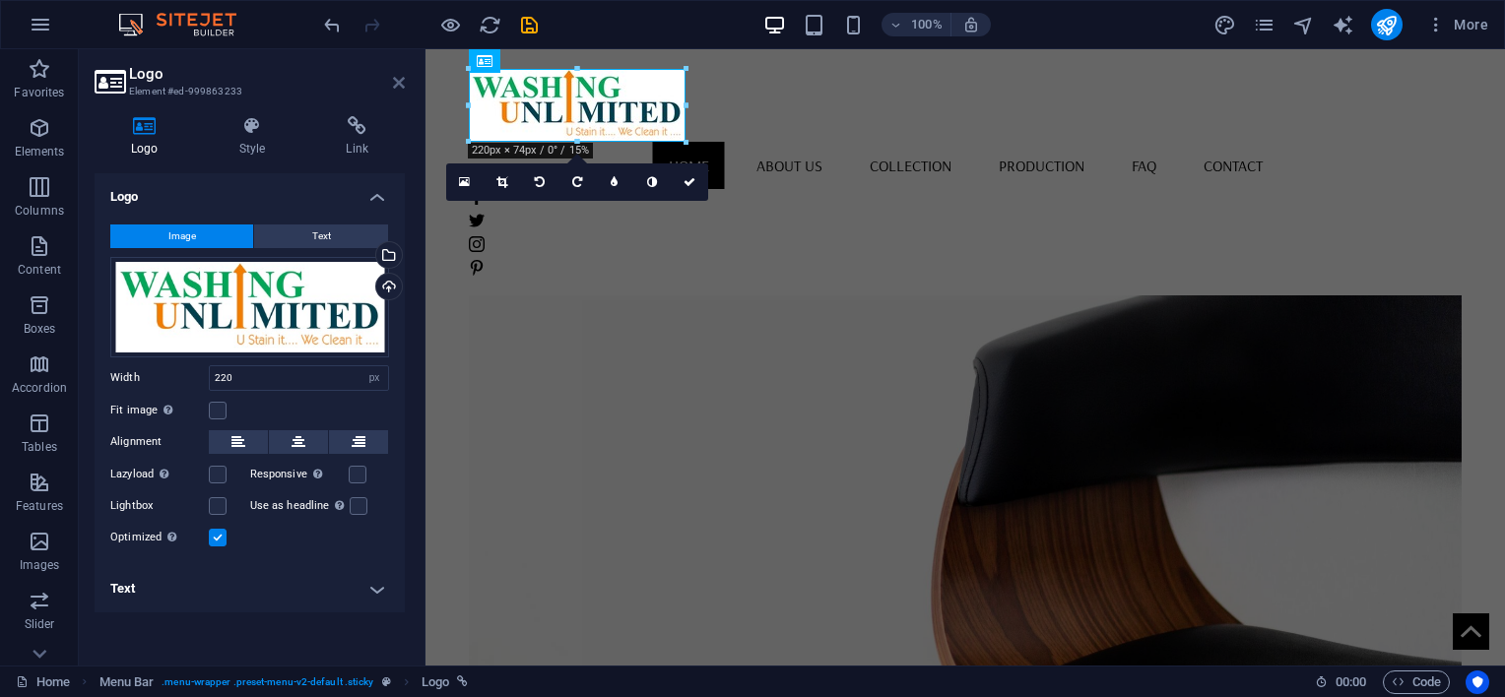
click at [401, 85] on icon at bounding box center [399, 83] width 12 height 16
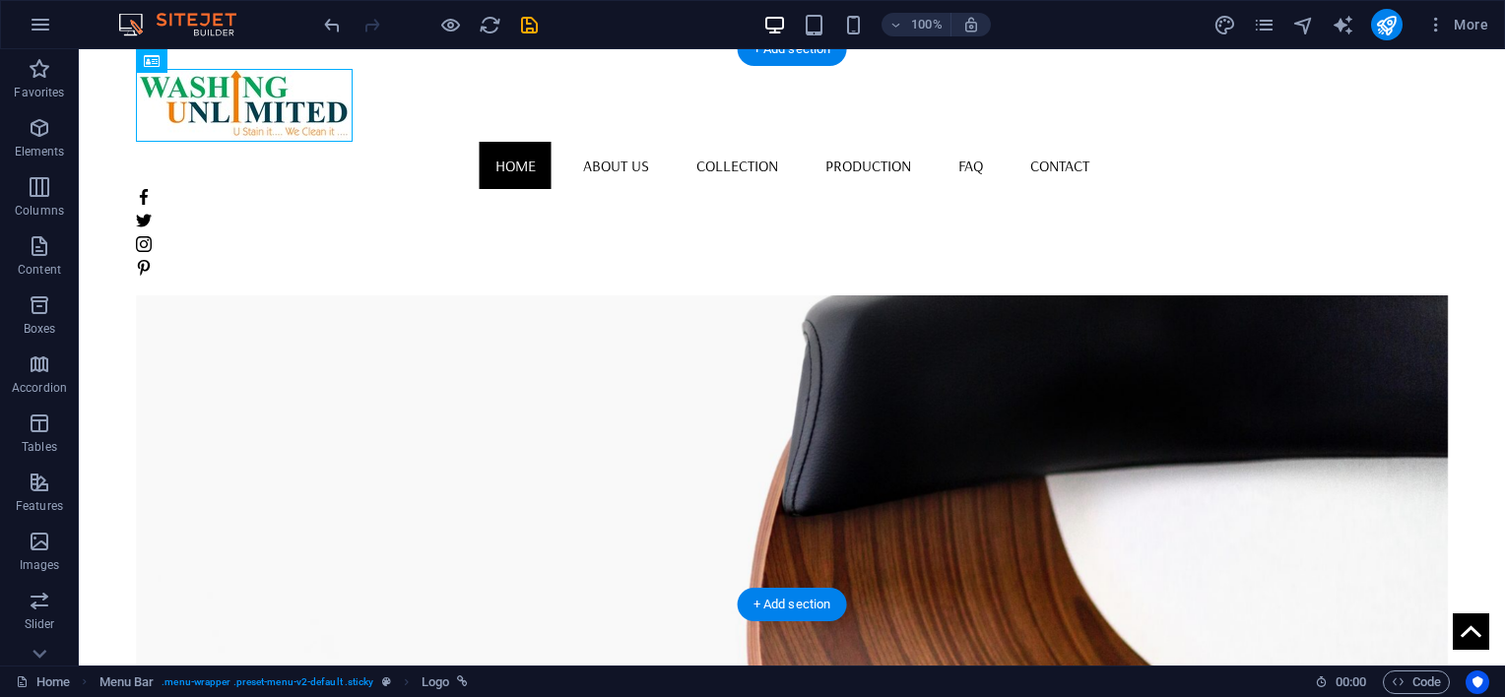
click at [1064, 297] on figure at bounding box center [792, 440] width 1312 height 556
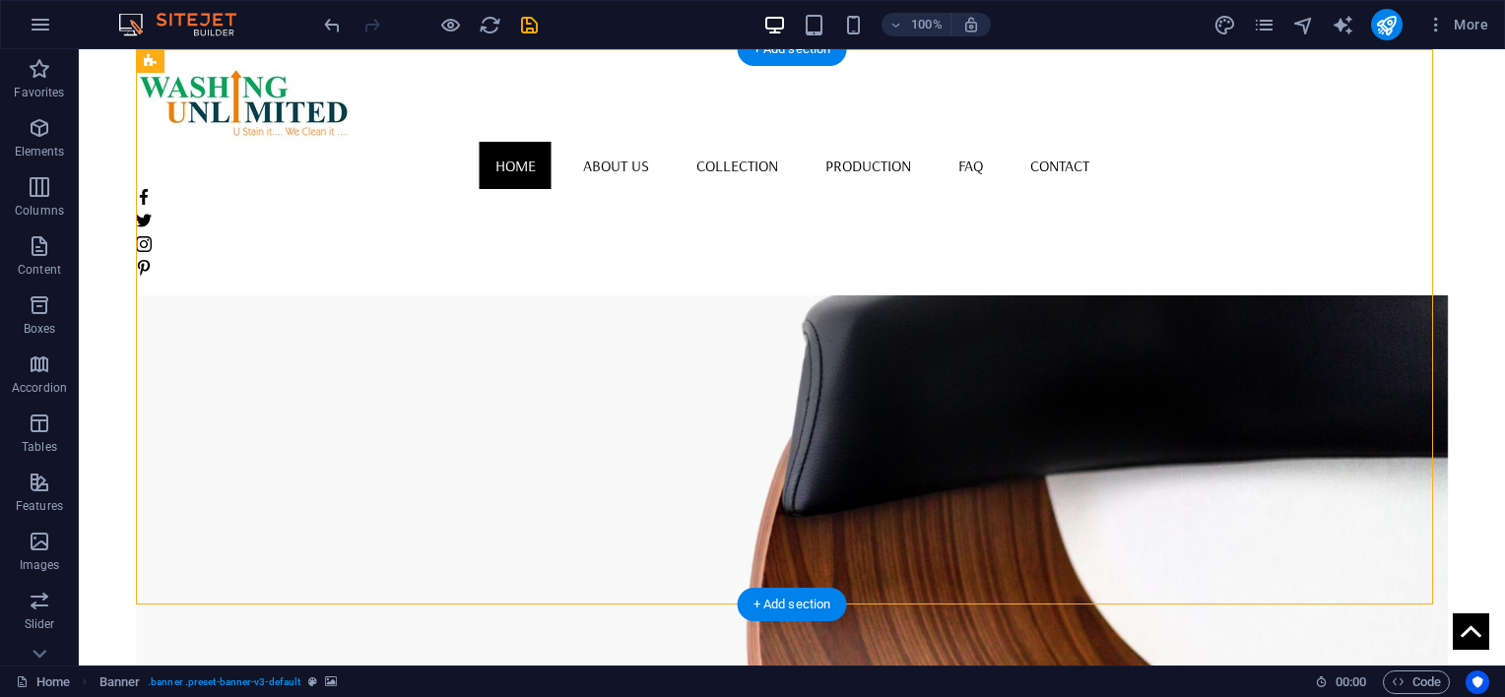
click at [1064, 297] on figure at bounding box center [792, 440] width 1312 height 556
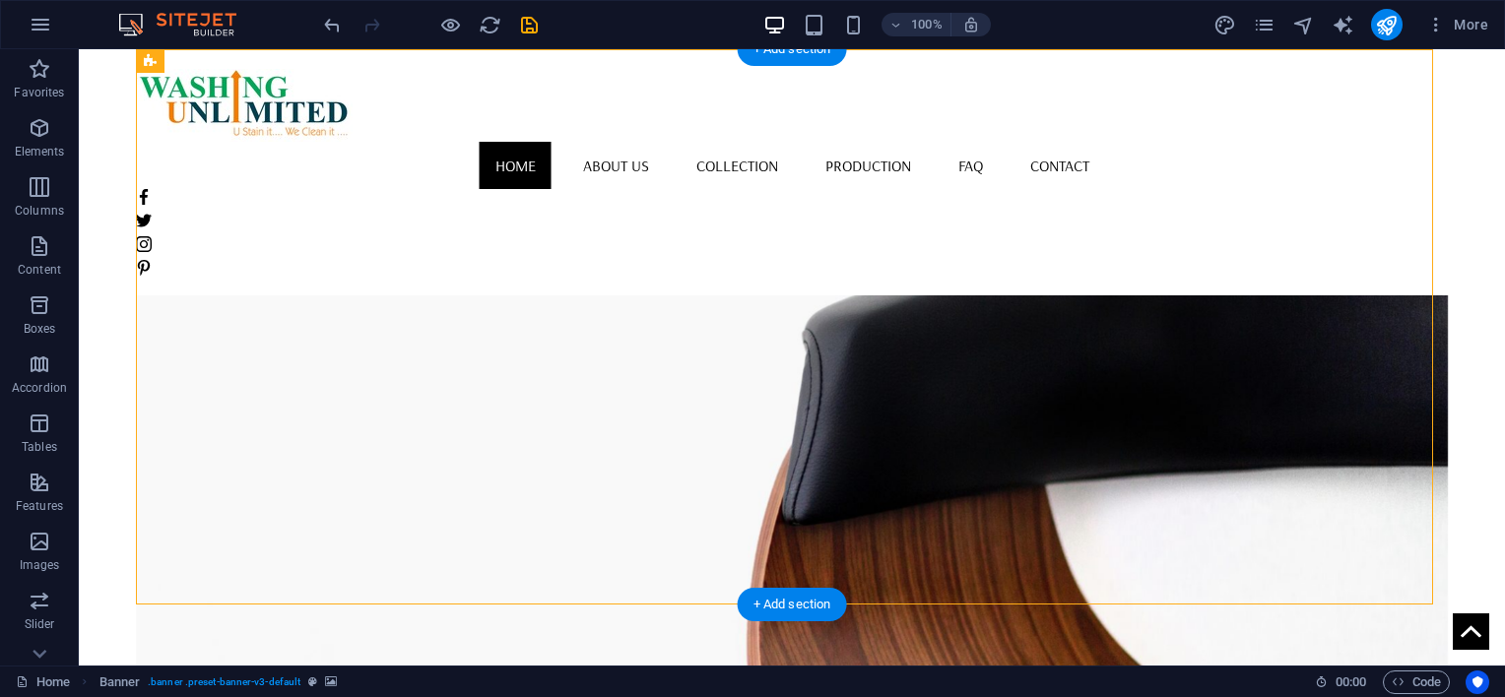
select select "vh"
select select "banner"
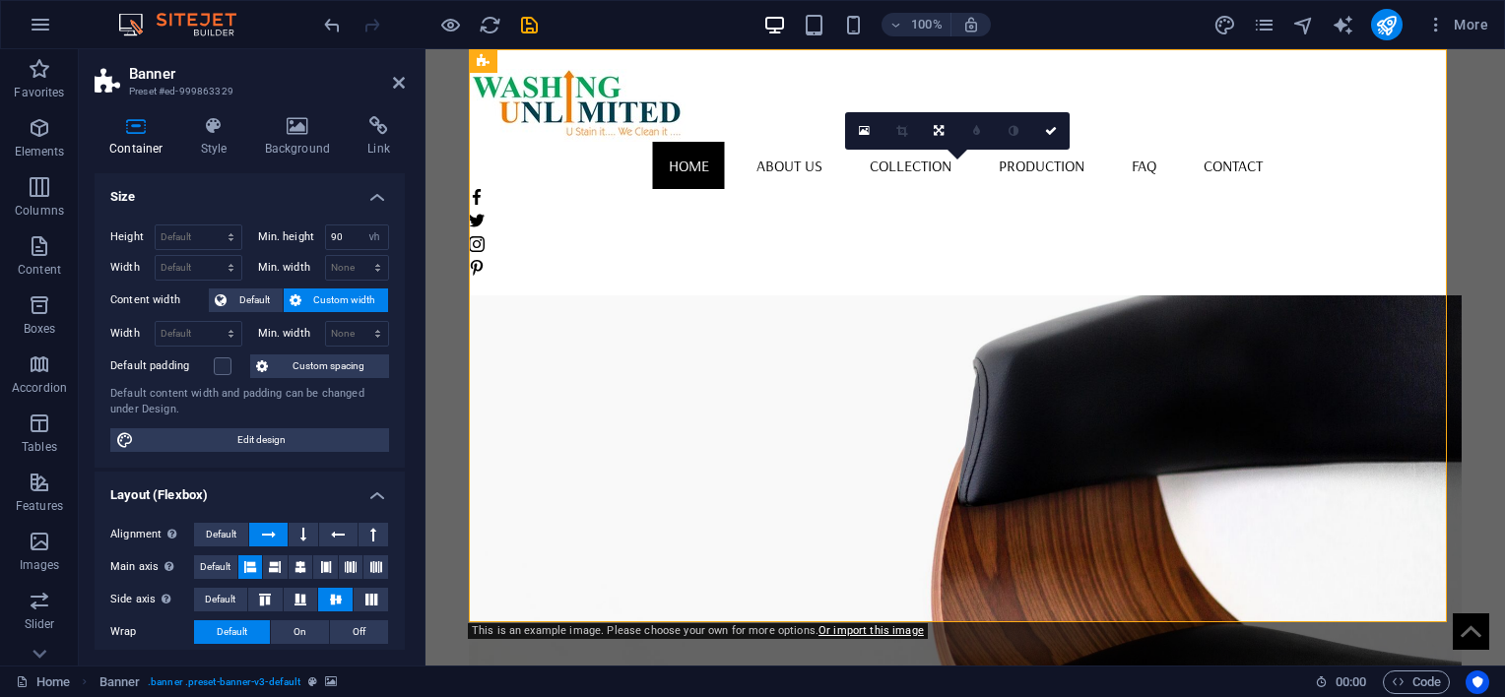
click at [1309, 311] on figure at bounding box center [965, 448] width 993 height 573
click at [1307, 311] on figure at bounding box center [965, 448] width 993 height 573
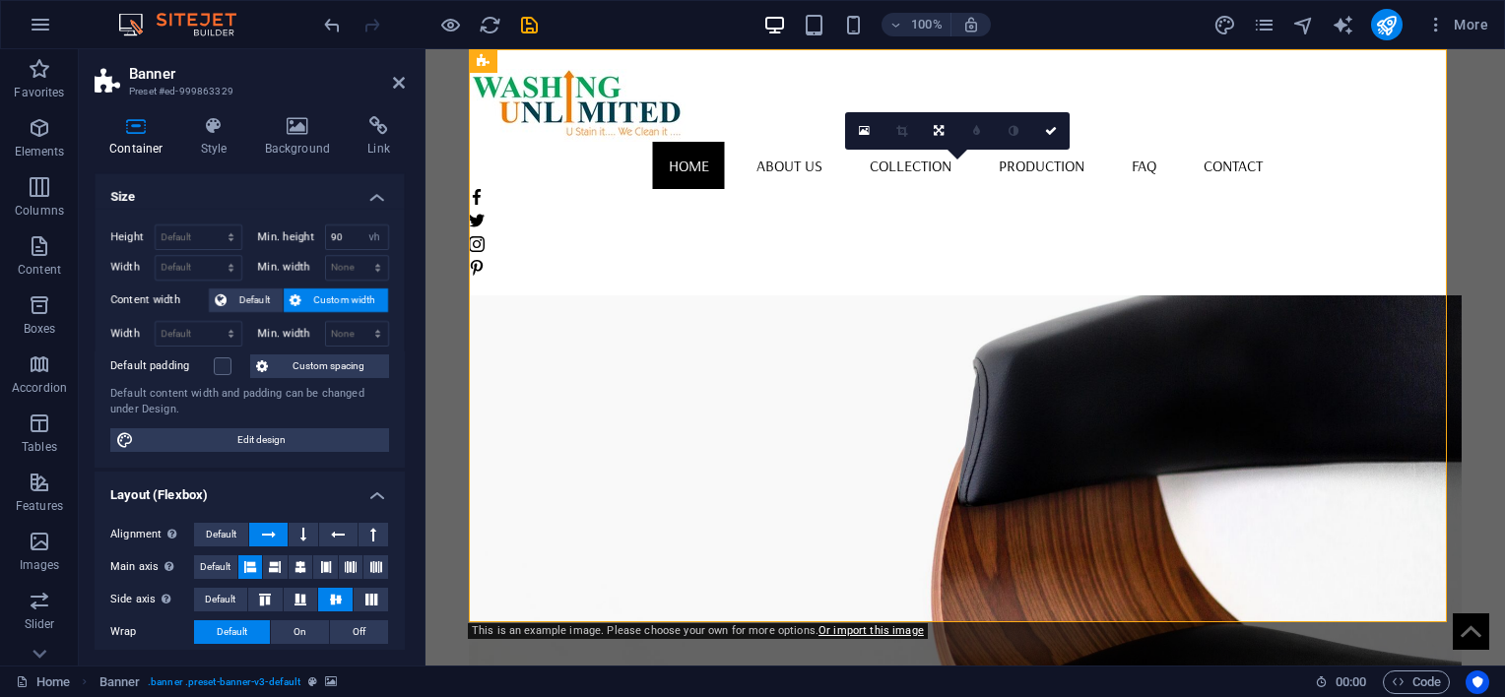
click at [1305, 311] on figure at bounding box center [965, 448] width 993 height 573
click at [1304, 311] on figure at bounding box center [965, 448] width 993 height 573
click at [1298, 312] on figure at bounding box center [965, 448] width 993 height 573
click at [272, 148] on h4 "Background" at bounding box center [301, 136] width 103 height 41
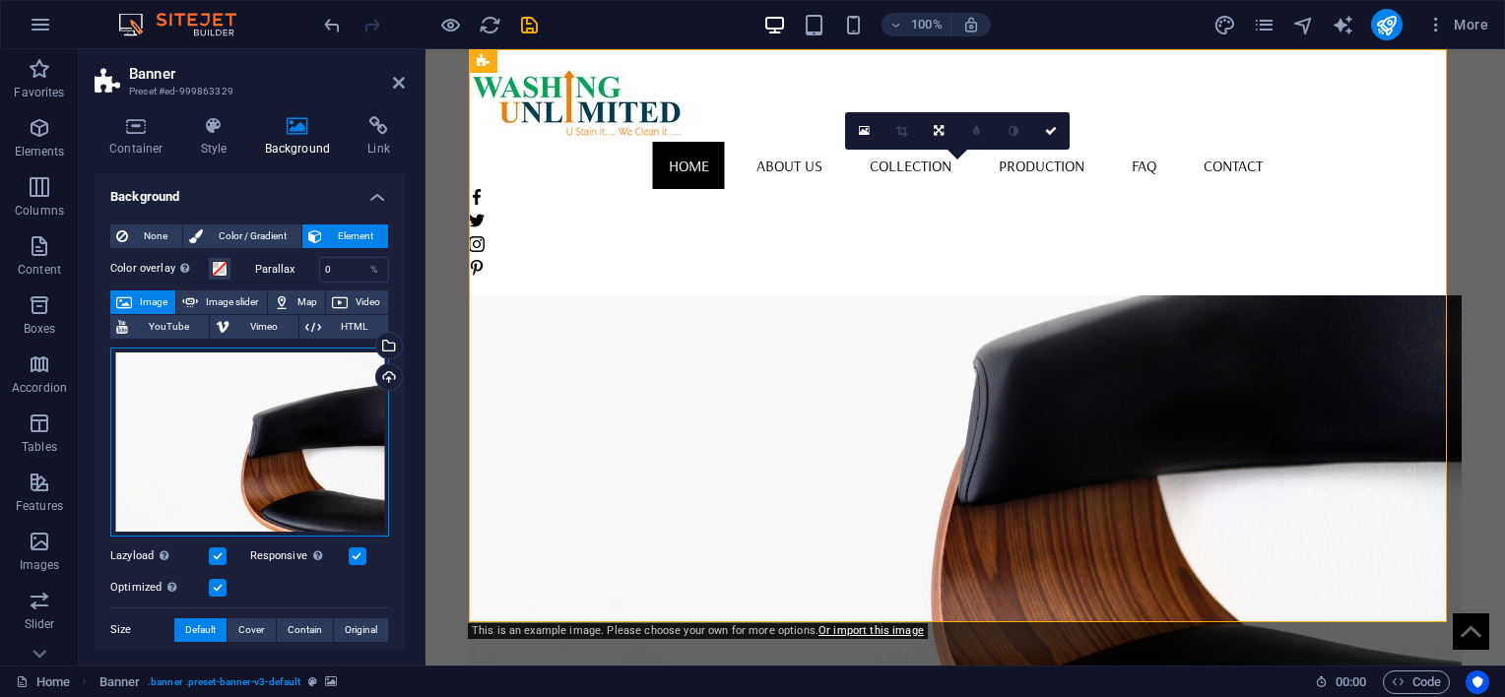
click at [284, 397] on div "Drag files here, click to choose files or select files from Files or our free s…" at bounding box center [249, 442] width 279 height 189
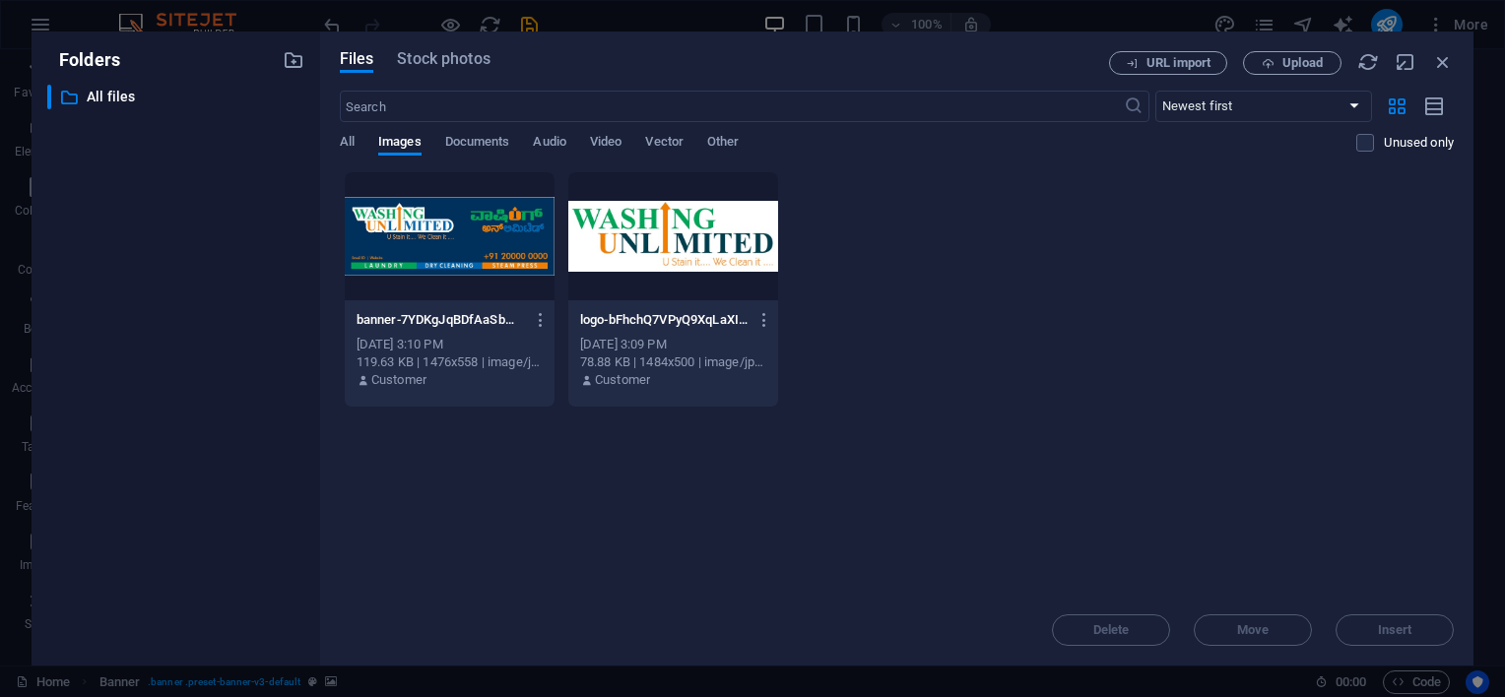
click at [284, 397] on div "​ All files All files" at bounding box center [175, 367] width 257 height 565
click at [471, 221] on div at bounding box center [450, 236] width 210 height 128
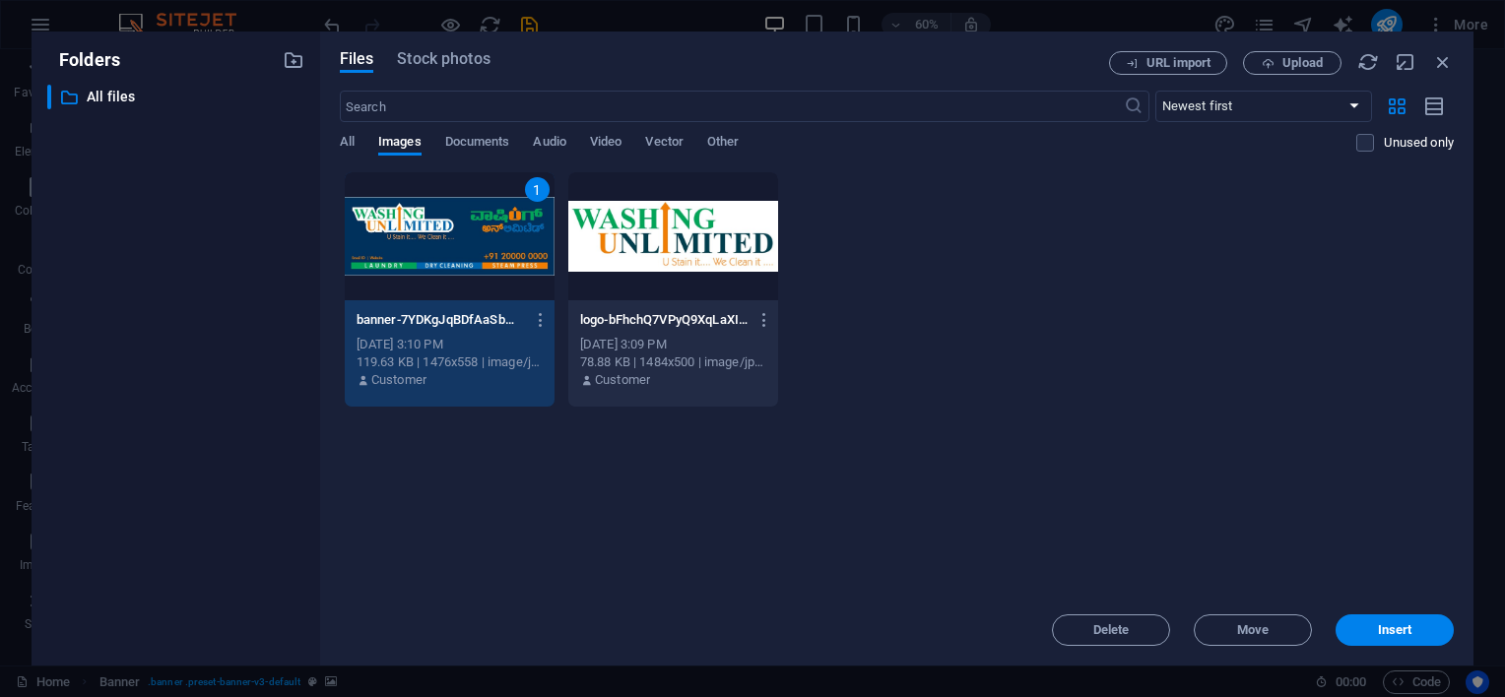
click at [471, 224] on div "1" at bounding box center [450, 236] width 210 height 128
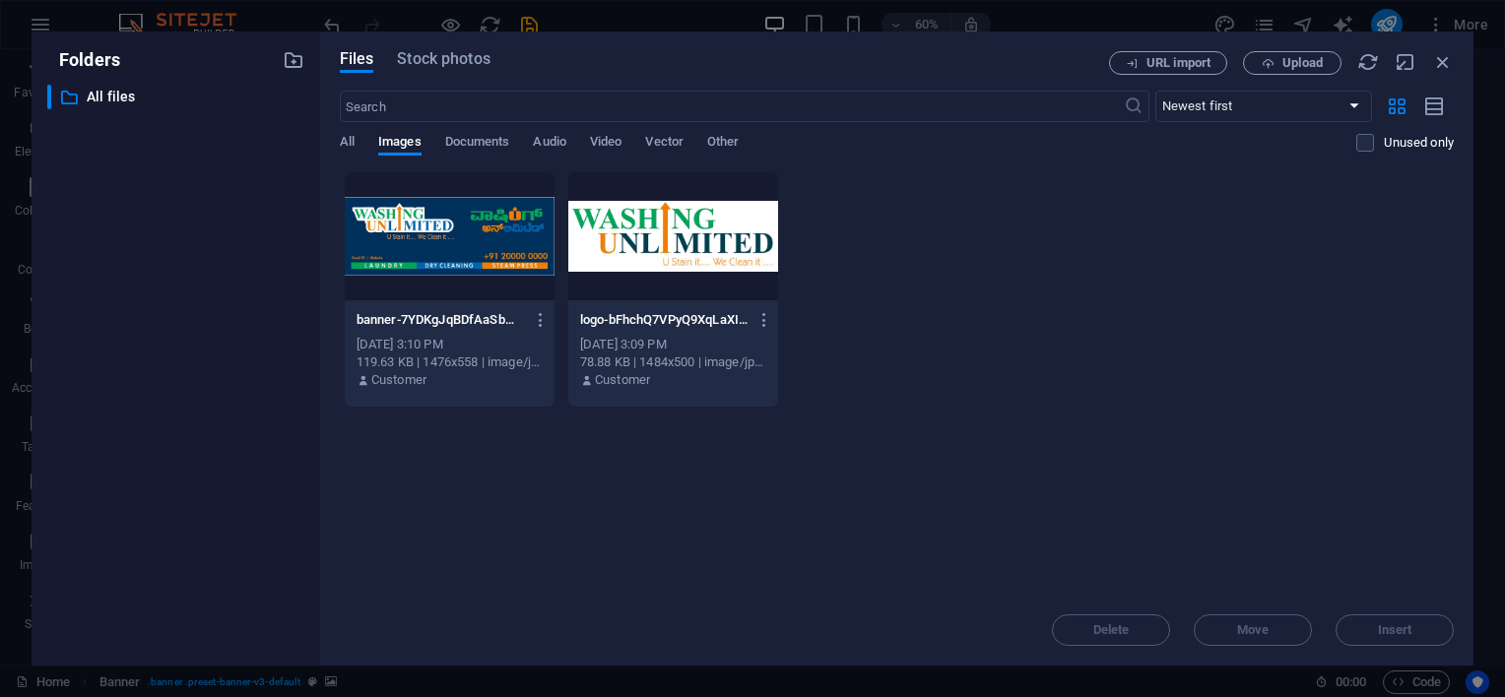
click at [461, 211] on div at bounding box center [450, 236] width 210 height 128
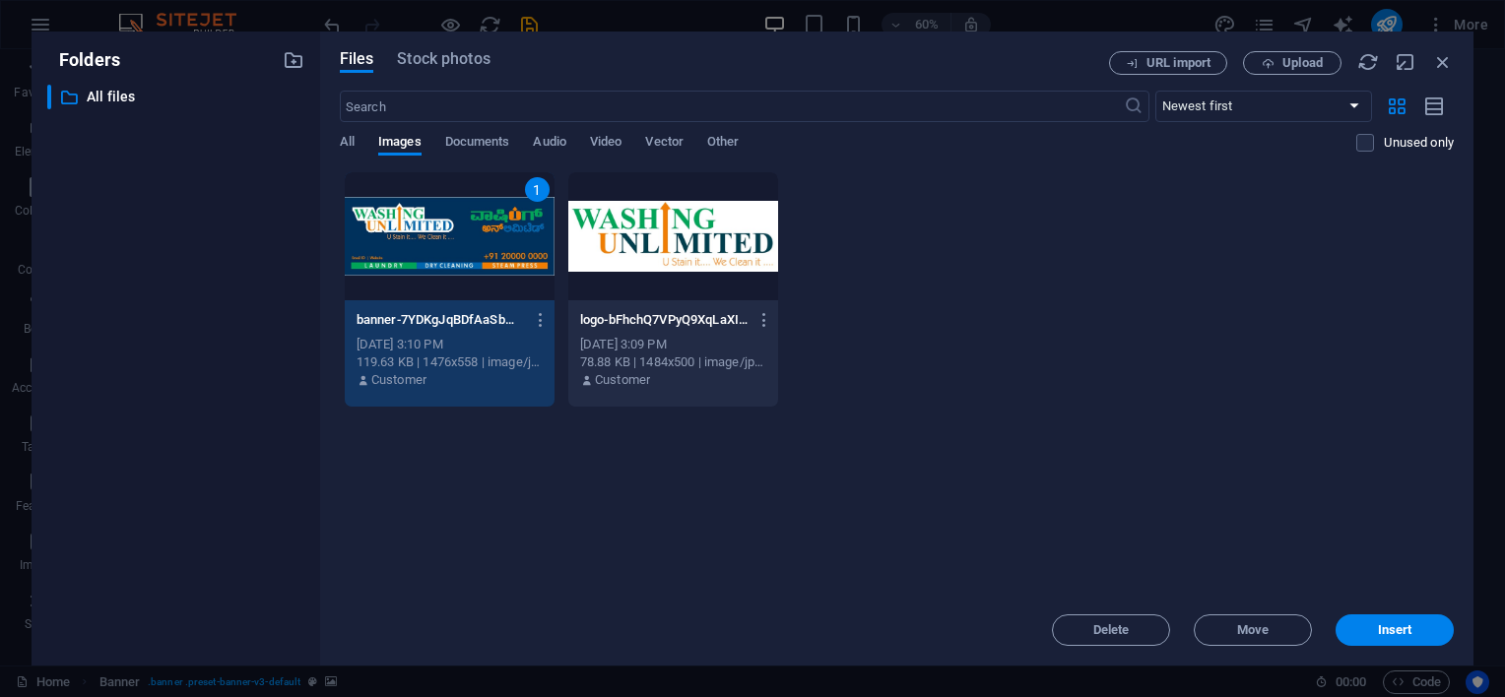
click at [461, 211] on div "1" at bounding box center [450, 236] width 210 height 128
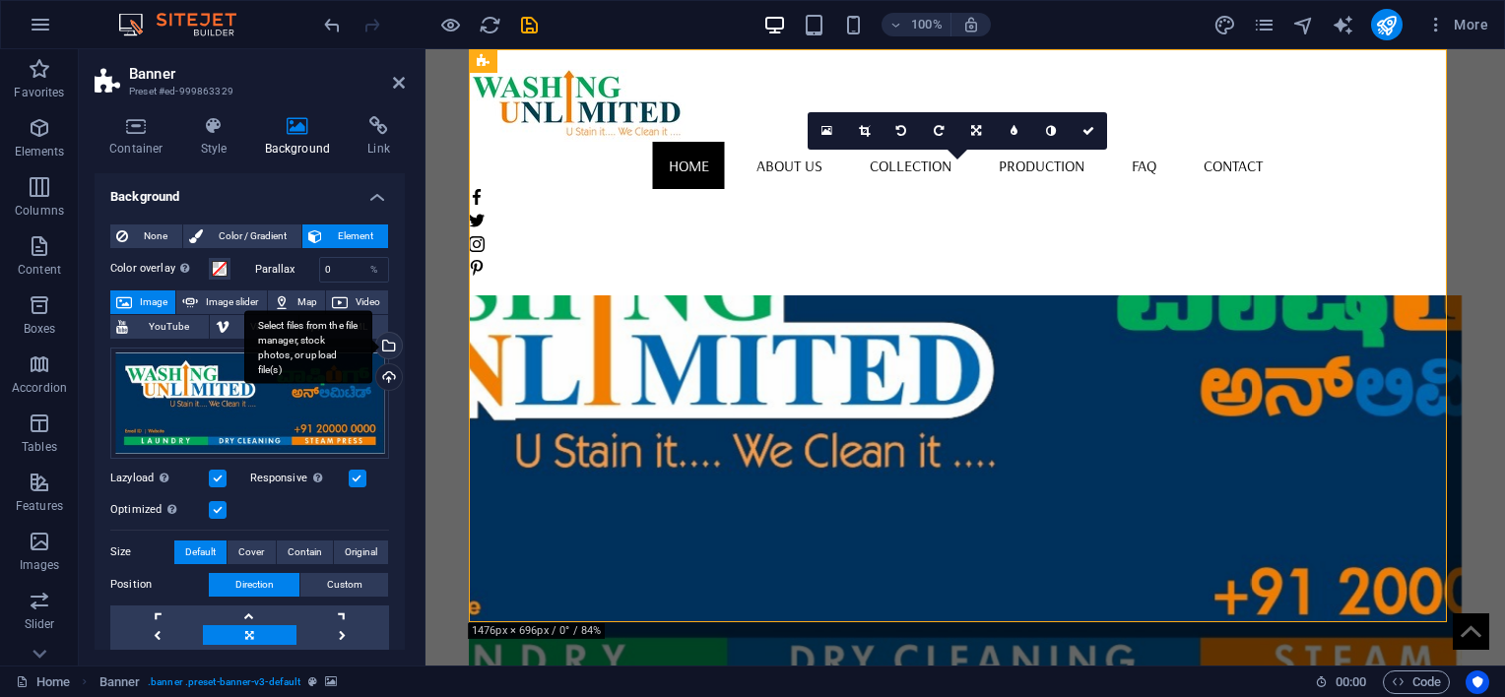
click at [305, 361] on div "Select files from the file manager, stock photos, or upload file(s)" at bounding box center [308, 347] width 128 height 74
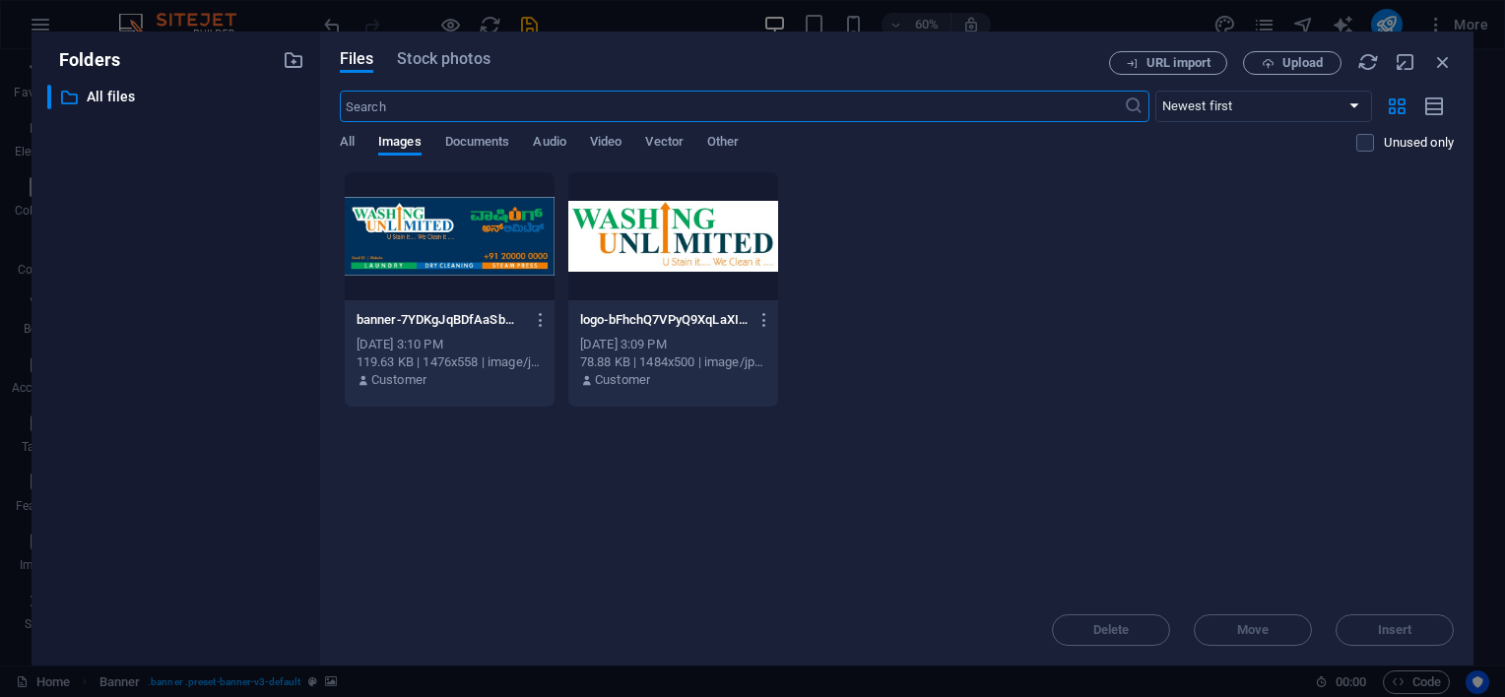
click at [660, 327] on p "logo-bFhchQ7VPyQ9XqLaXIO18g.jpg" at bounding box center [664, 320] width 168 height 18
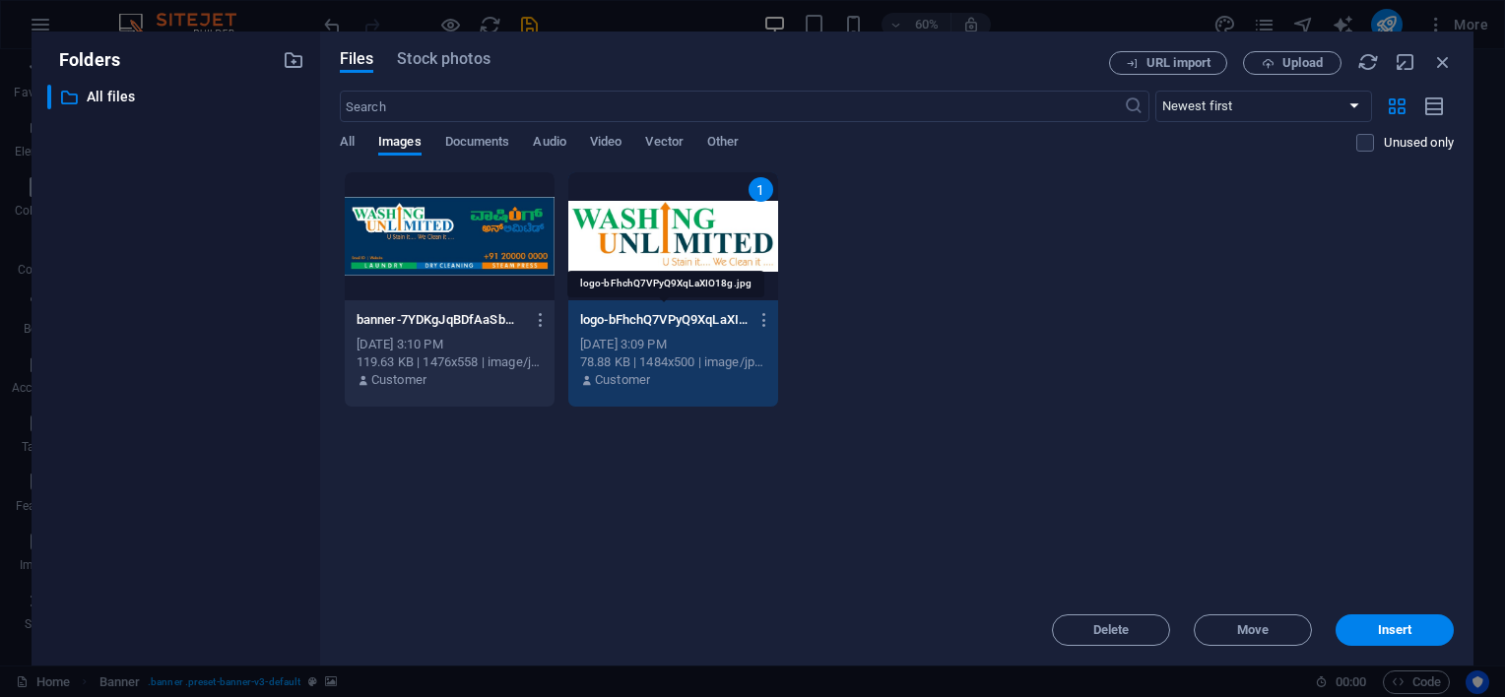
click at [660, 327] on p "logo-bFhchQ7VPyQ9XqLaXIO18g.jpg" at bounding box center [664, 320] width 168 height 18
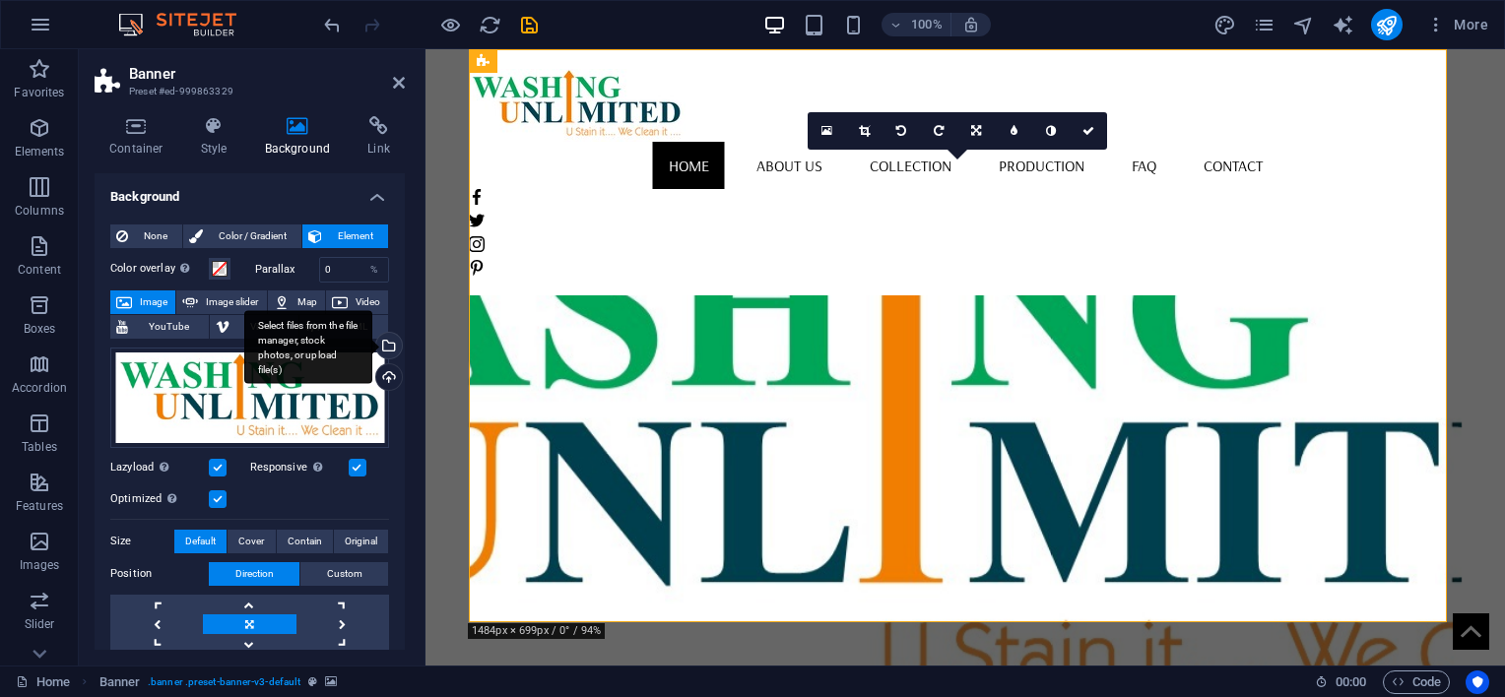
click at [391, 346] on div "Select files from the file manager, stock photos, or upload file(s)" at bounding box center [387, 348] width 30 height 30
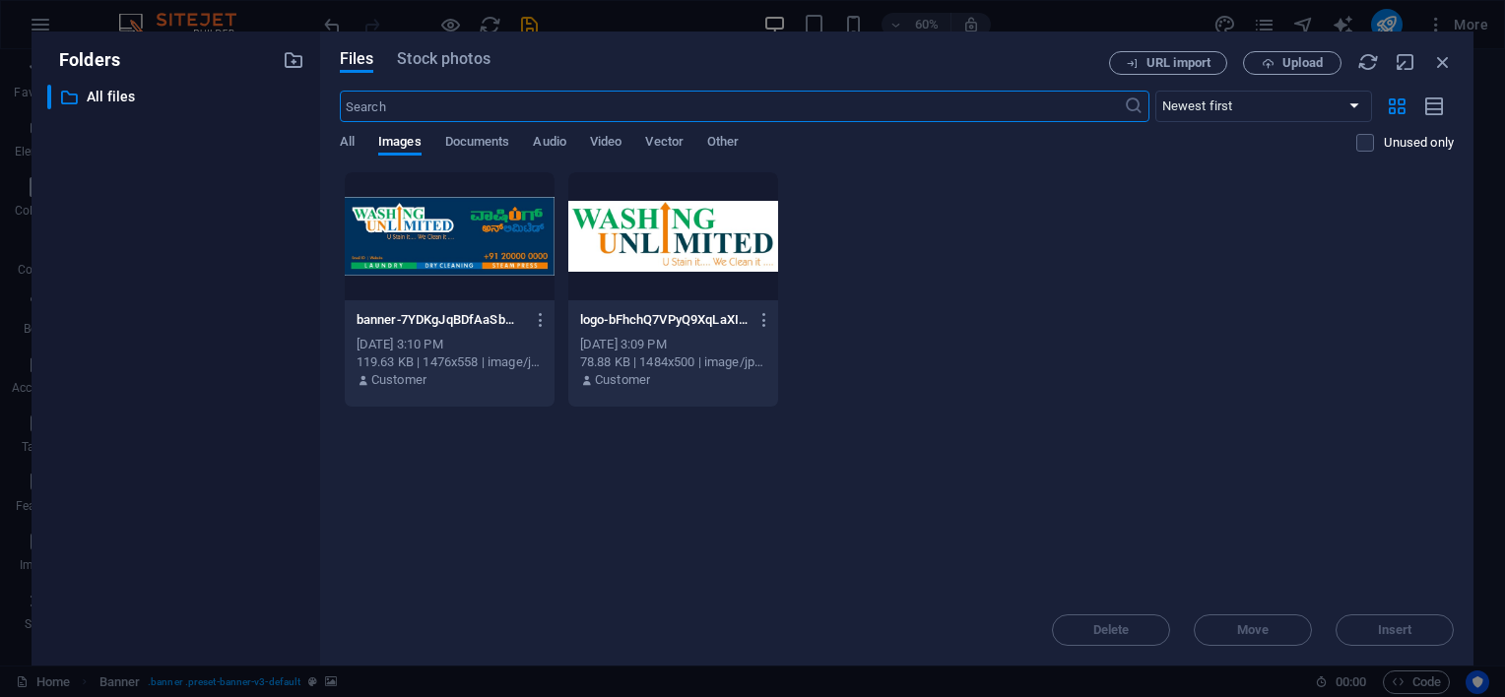
click at [640, 211] on div at bounding box center [673, 236] width 210 height 128
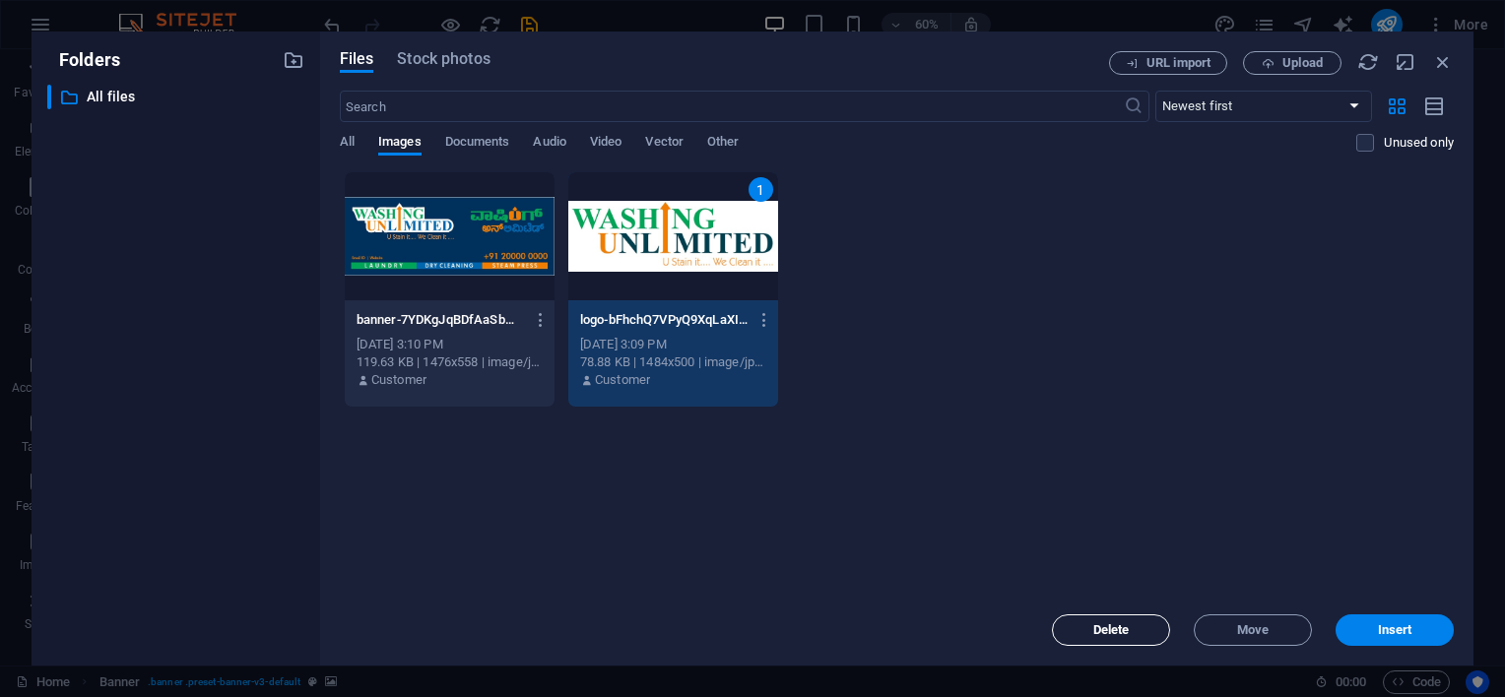
click at [1143, 630] on span "Delete" at bounding box center [1111, 631] width 100 height 12
